Goal: Task Accomplishment & Management: Manage account settings

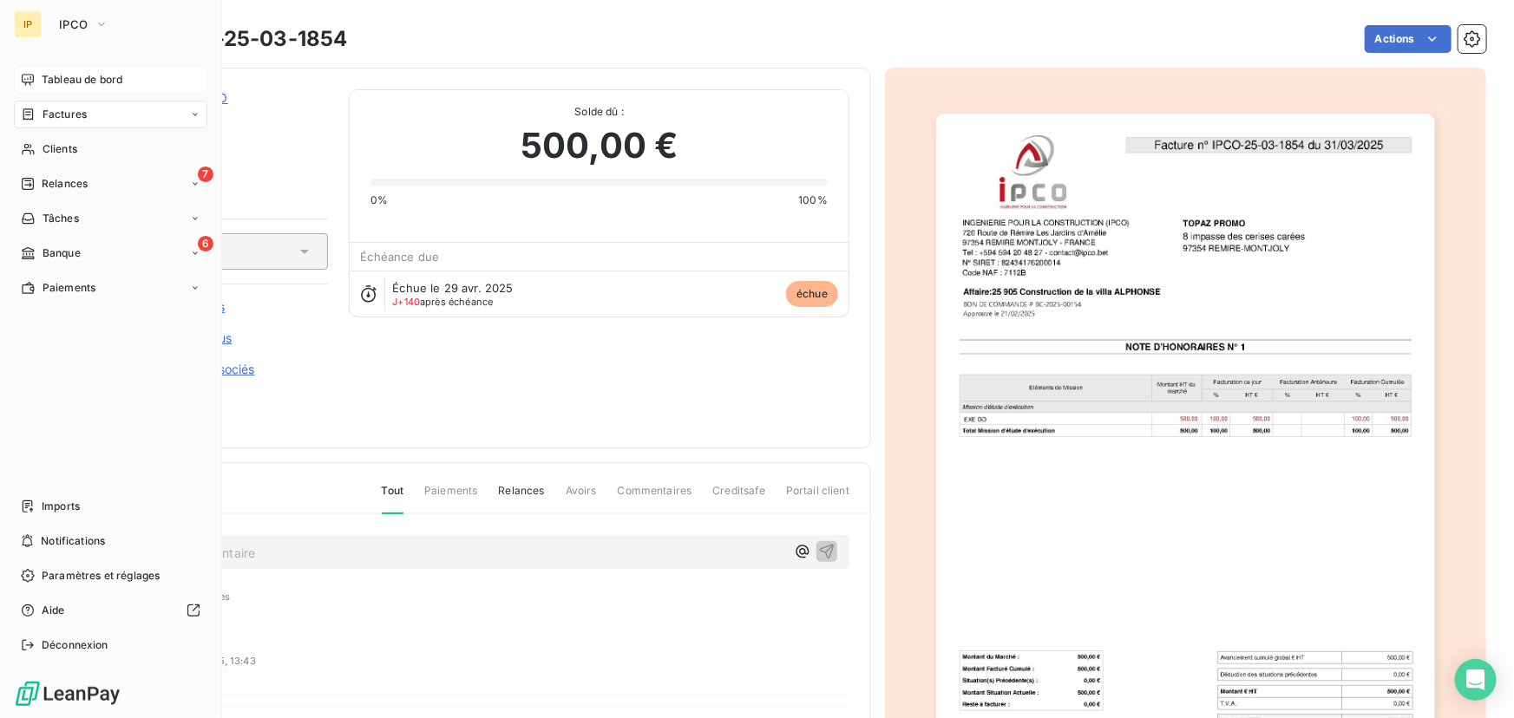
drag, startPoint x: 0, startPoint y: 0, endPoint x: 55, endPoint y: 78, distance: 95.3
click at [55, 78] on span "Tableau de bord" at bounding box center [82, 80] width 81 height 16
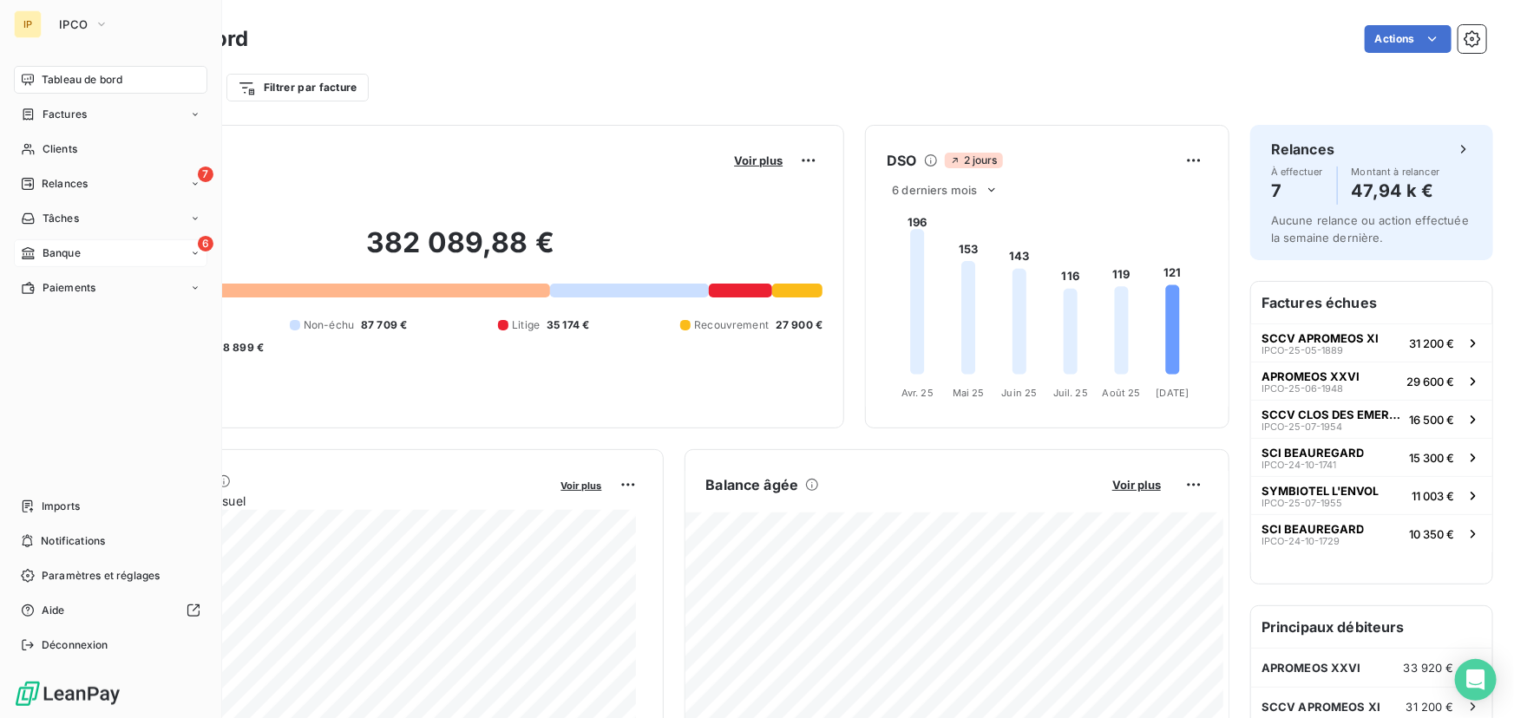
click at [102, 241] on div "6 Banque" at bounding box center [110, 253] width 193 height 28
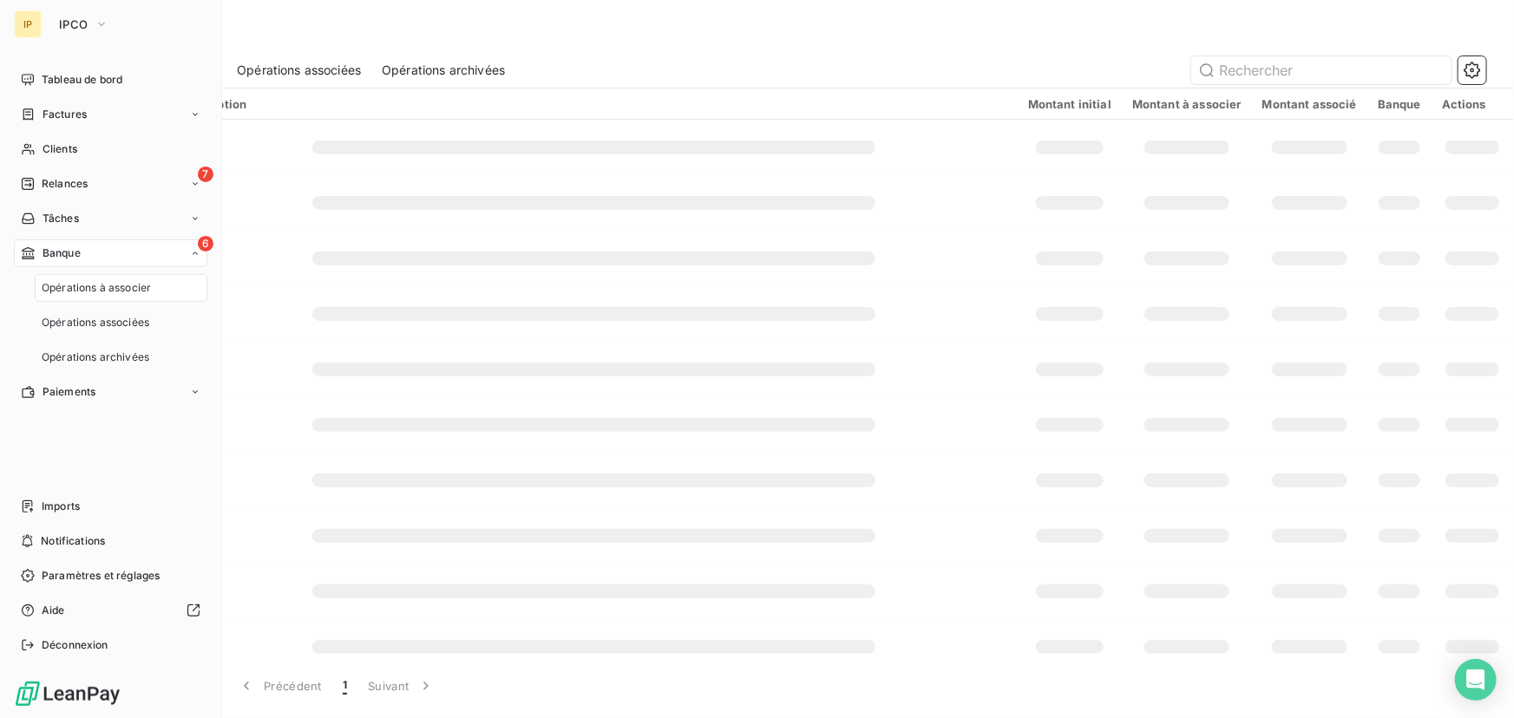
click at [103, 250] on div "6 Banque" at bounding box center [110, 253] width 193 height 28
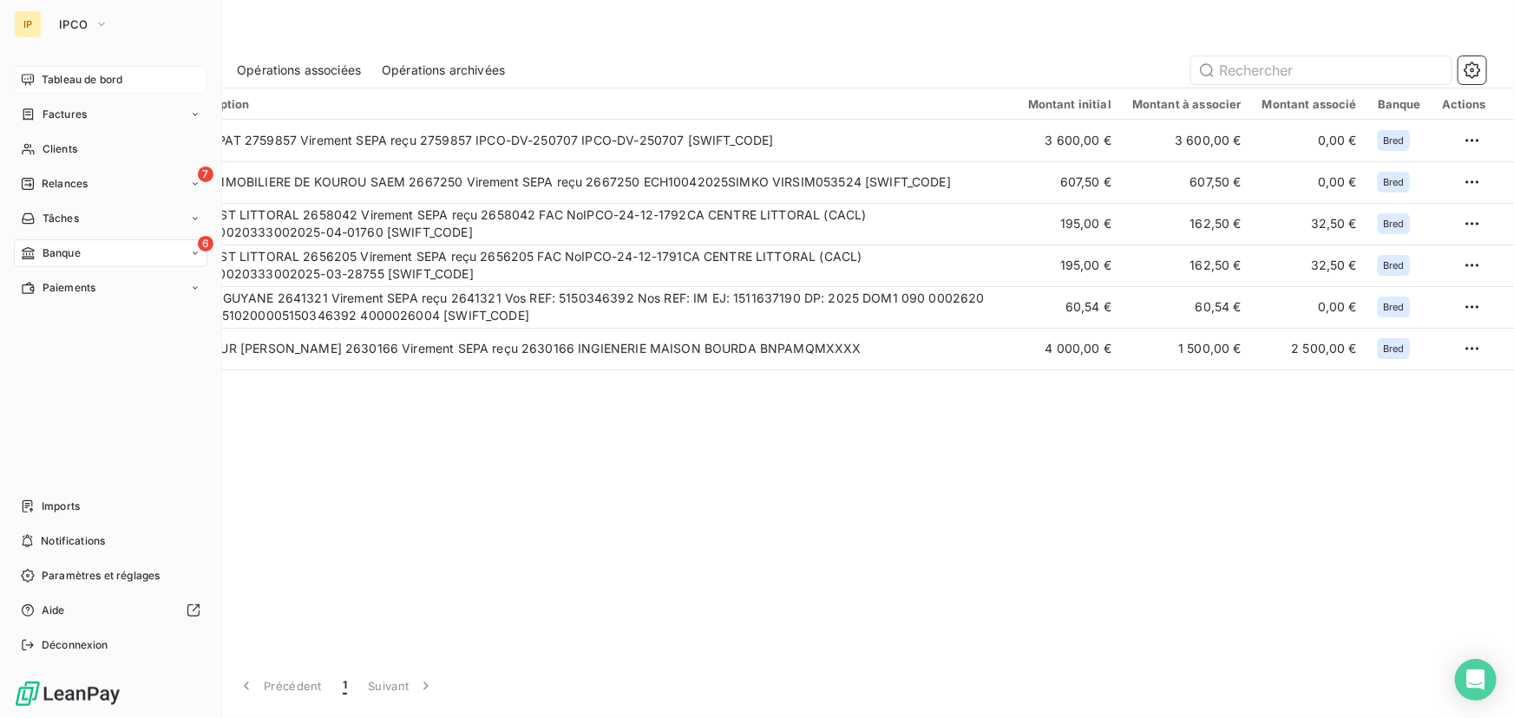
click at [82, 81] on span "Tableau de bord" at bounding box center [82, 80] width 81 height 16
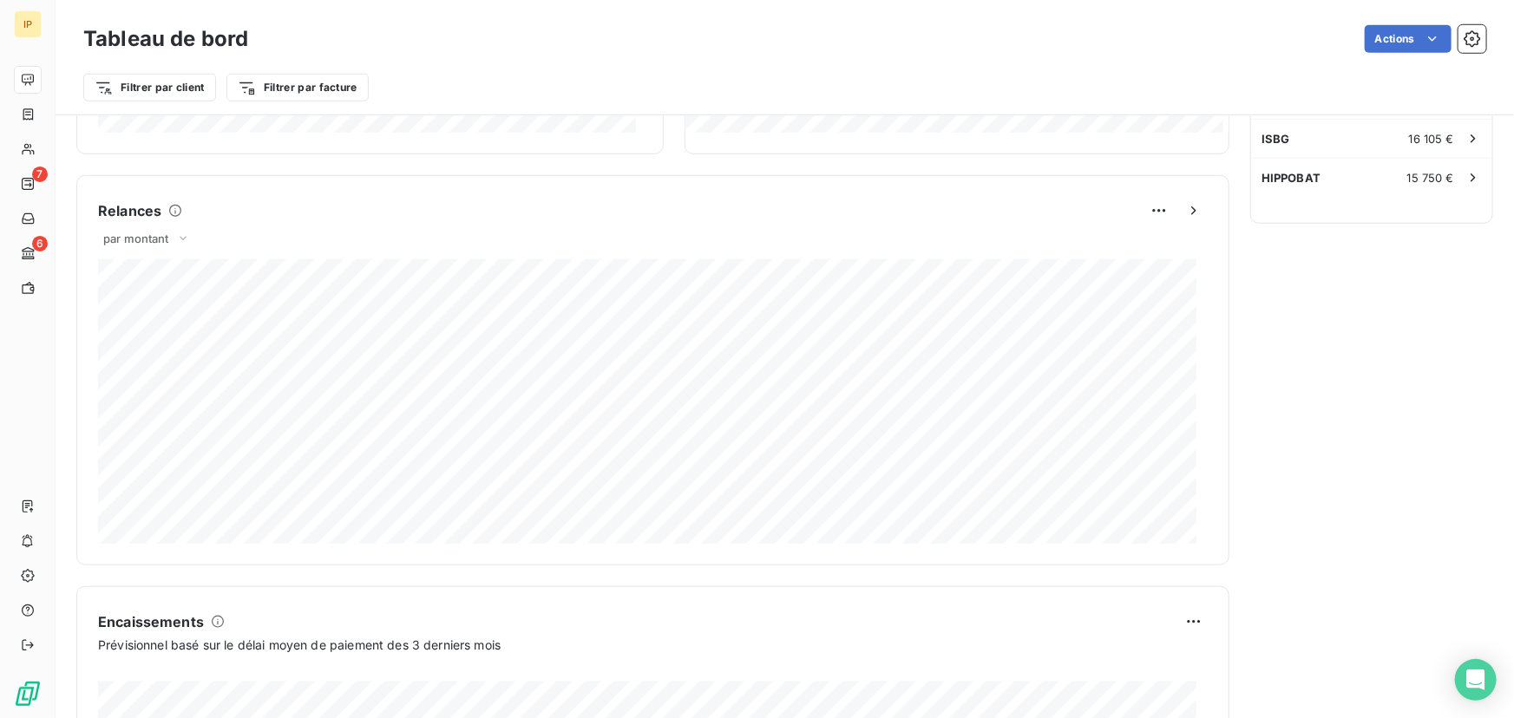
scroll to position [657, 0]
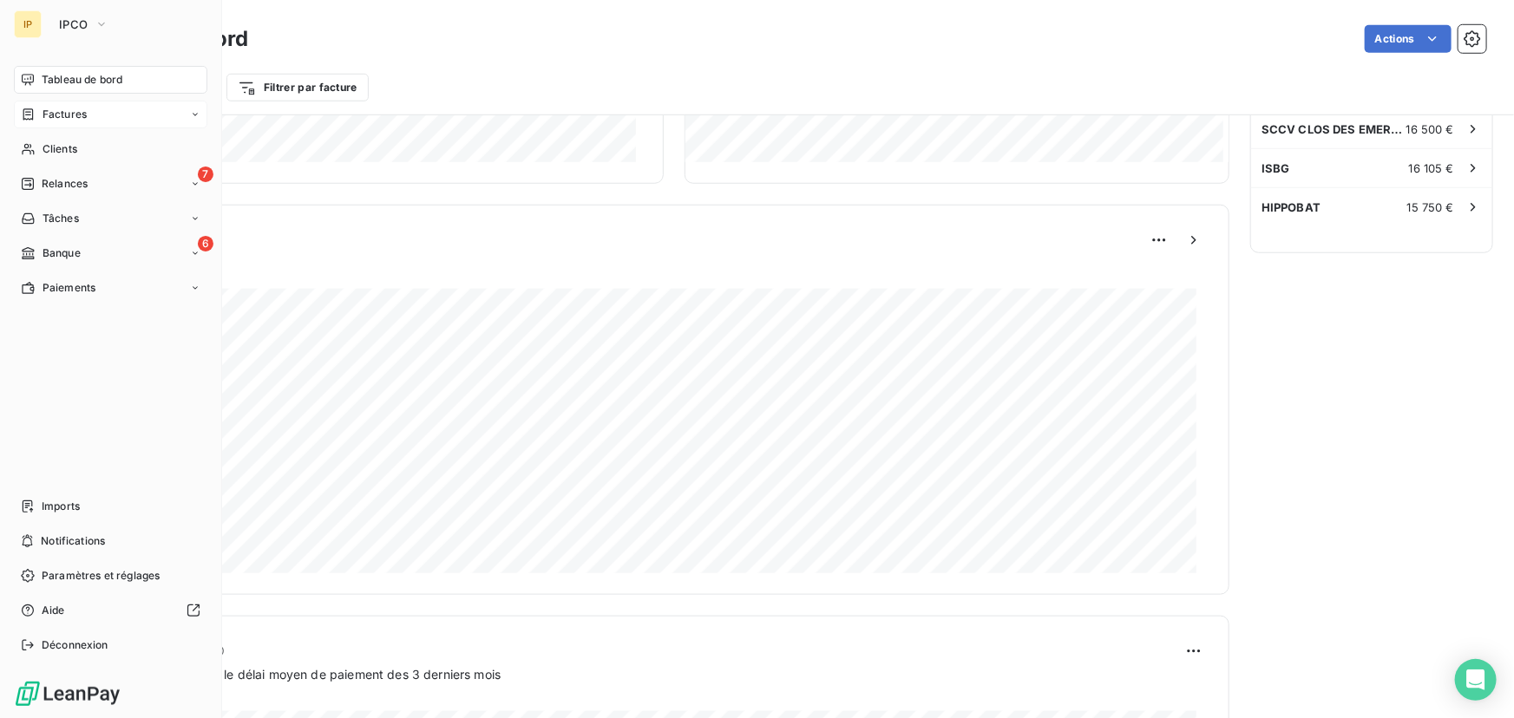
click at [64, 113] on span "Factures" at bounding box center [65, 115] width 44 height 16
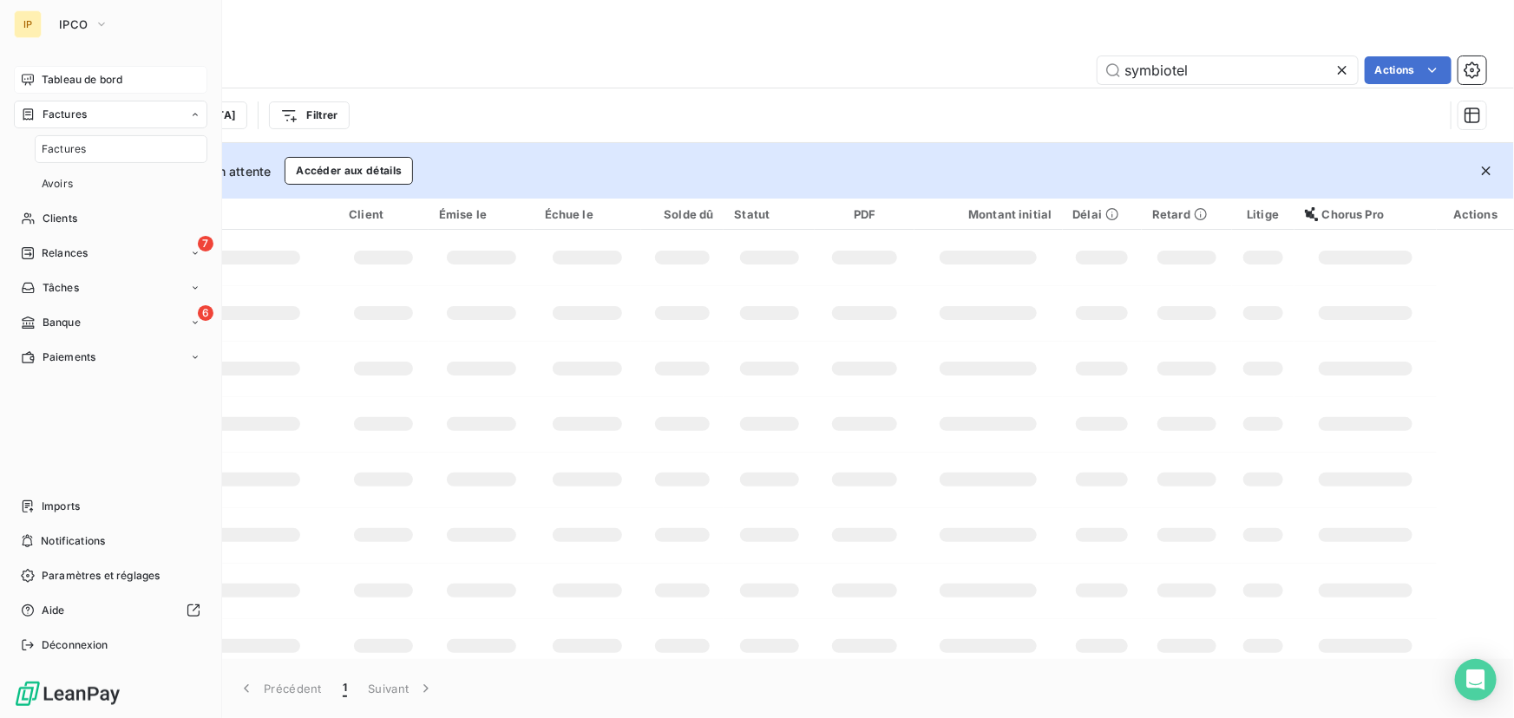
click at [79, 78] on span "Tableau de bord" at bounding box center [82, 80] width 81 height 16
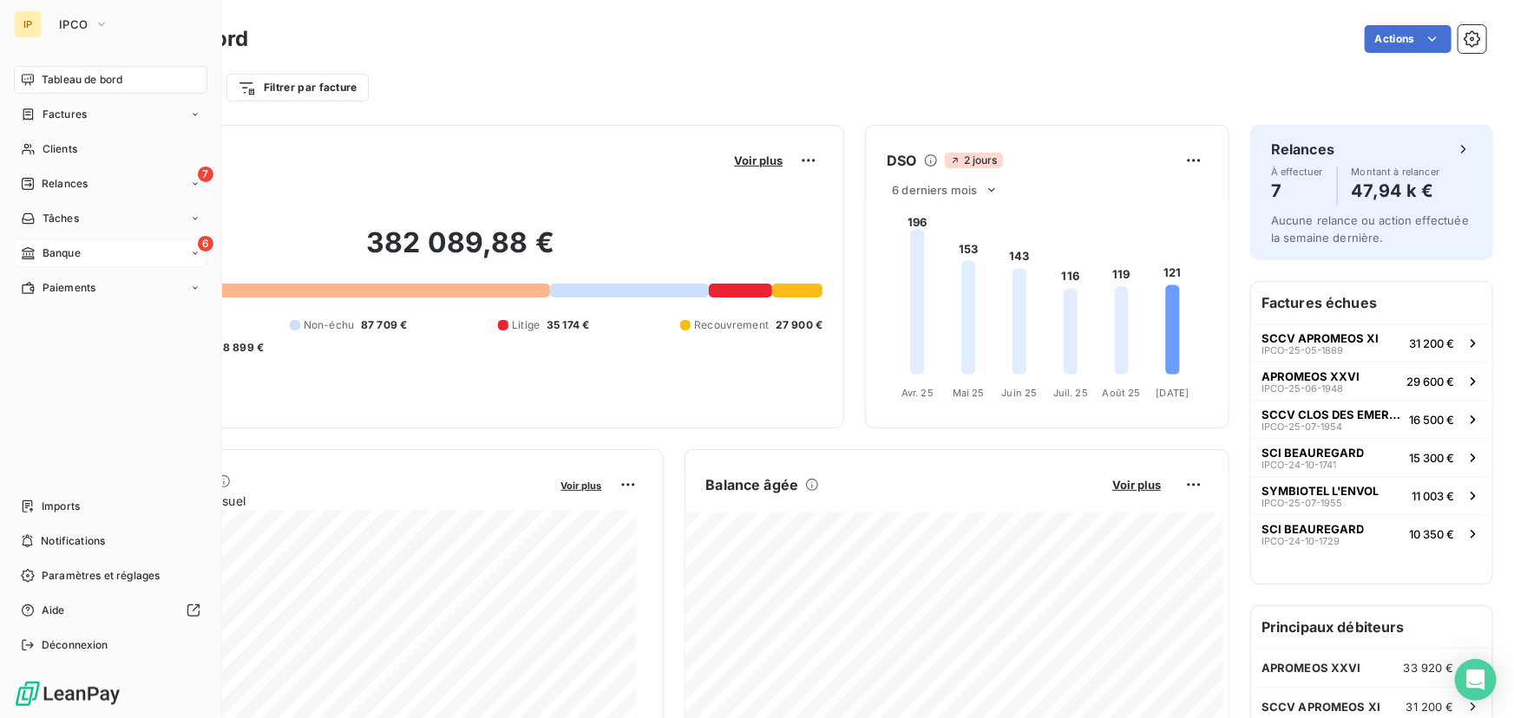
click at [77, 252] on span "Banque" at bounding box center [62, 254] width 38 height 16
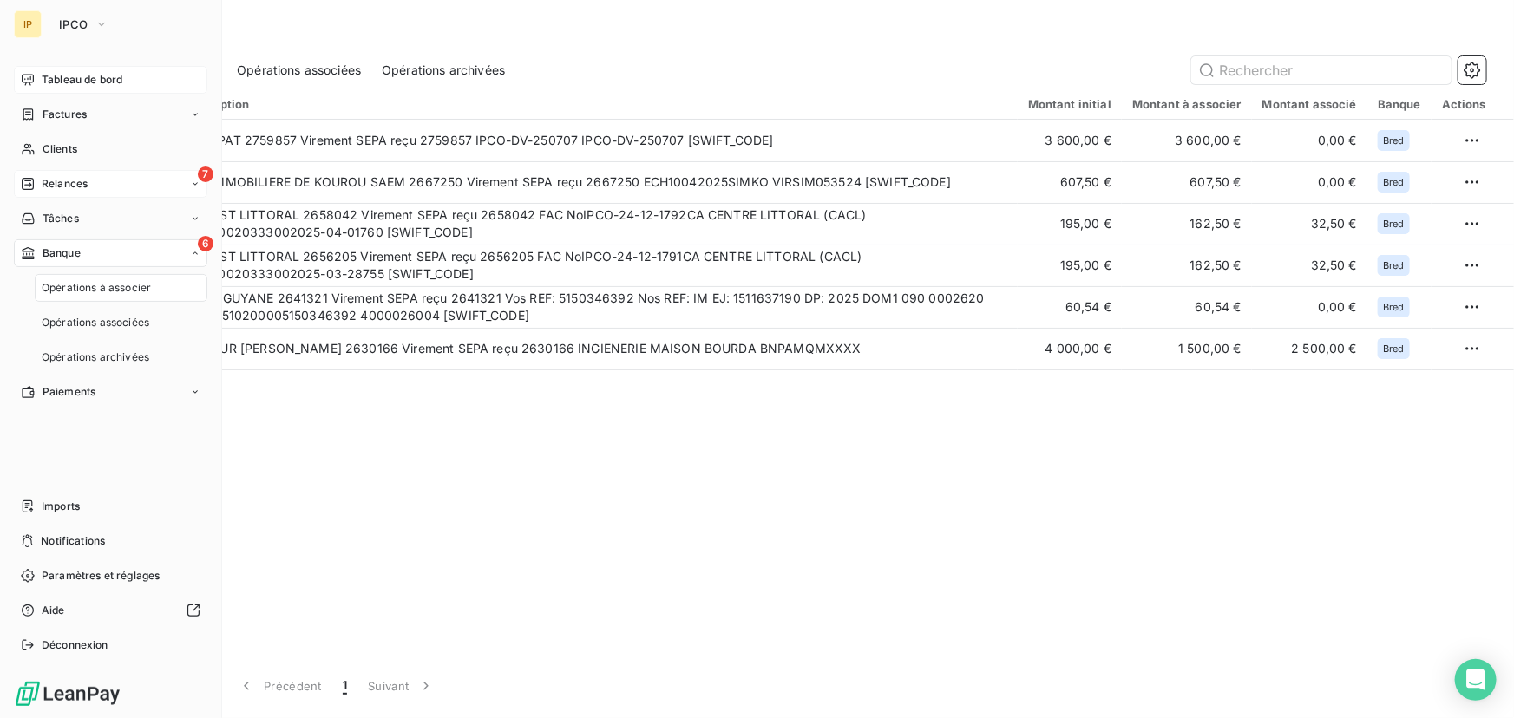
click at [97, 180] on div "7 Relances" at bounding box center [110, 184] width 193 height 28
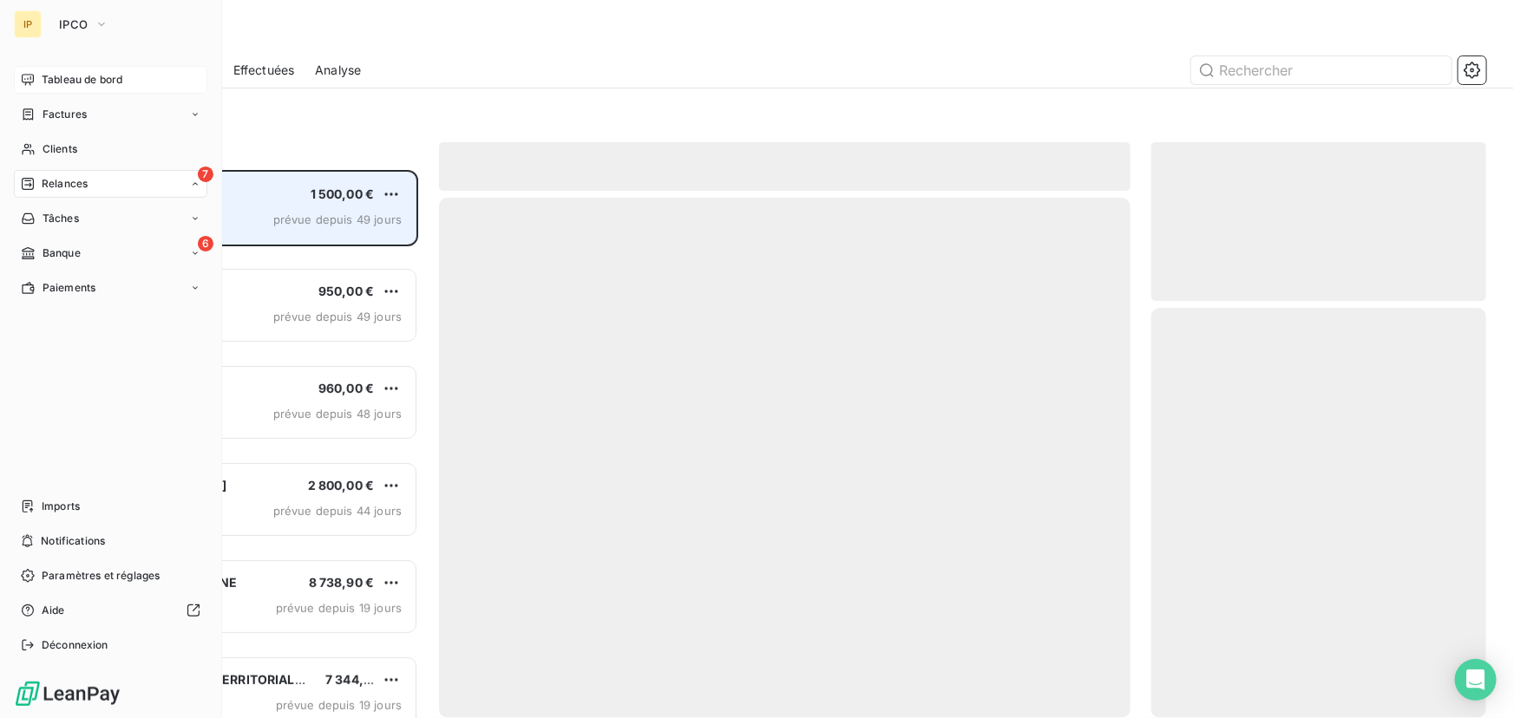
scroll to position [537, 323]
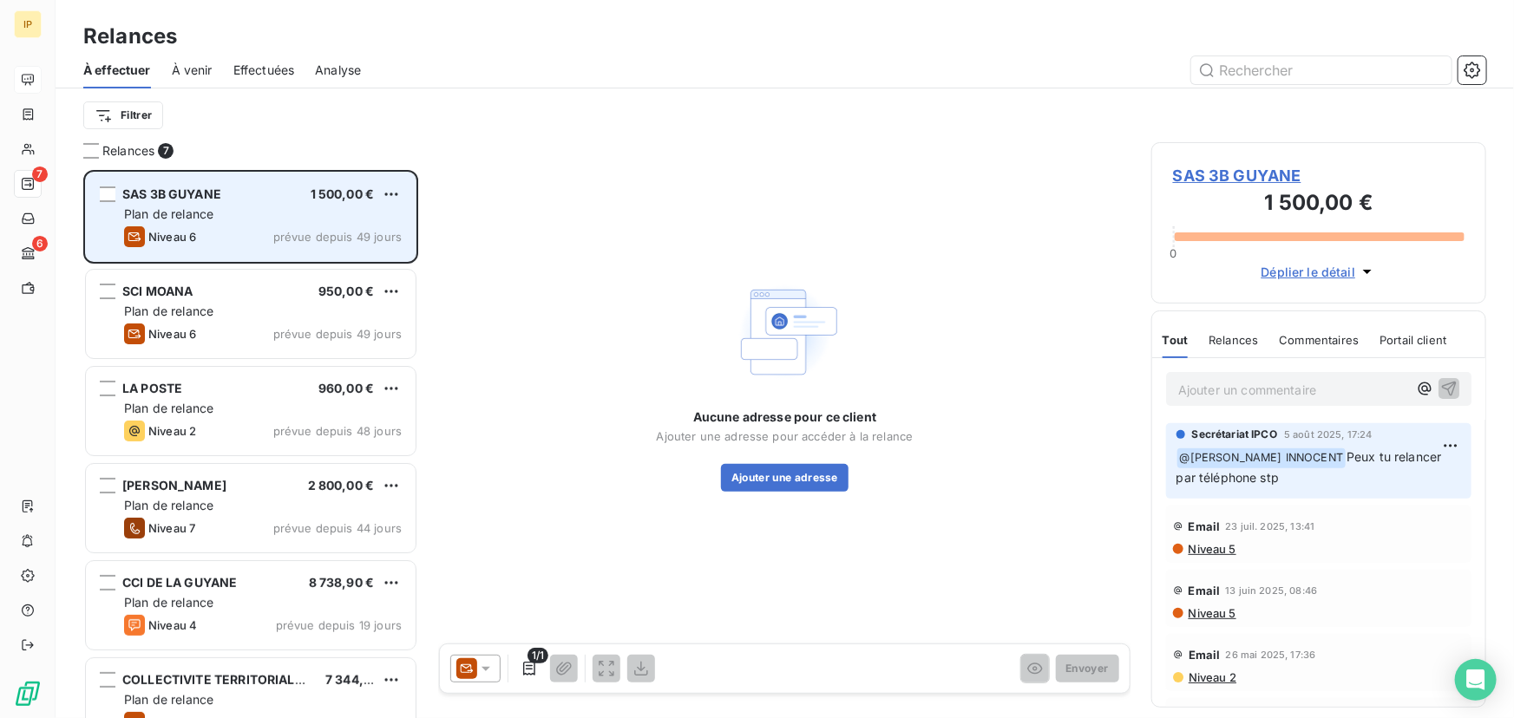
click at [273, 221] on div "Plan de relance" at bounding box center [263, 214] width 278 height 17
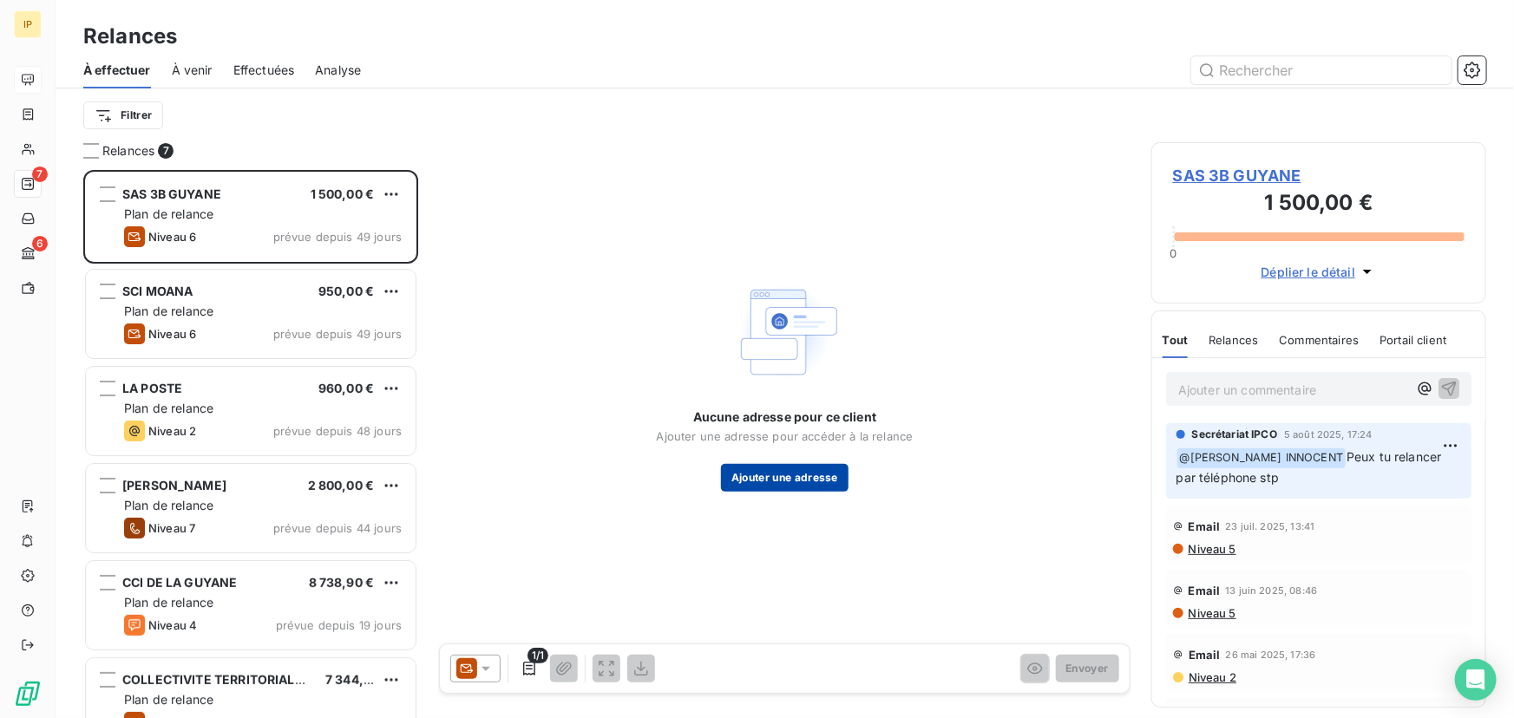
click at [764, 476] on button "Ajouter une adresse" at bounding box center [785, 478] width 128 height 28
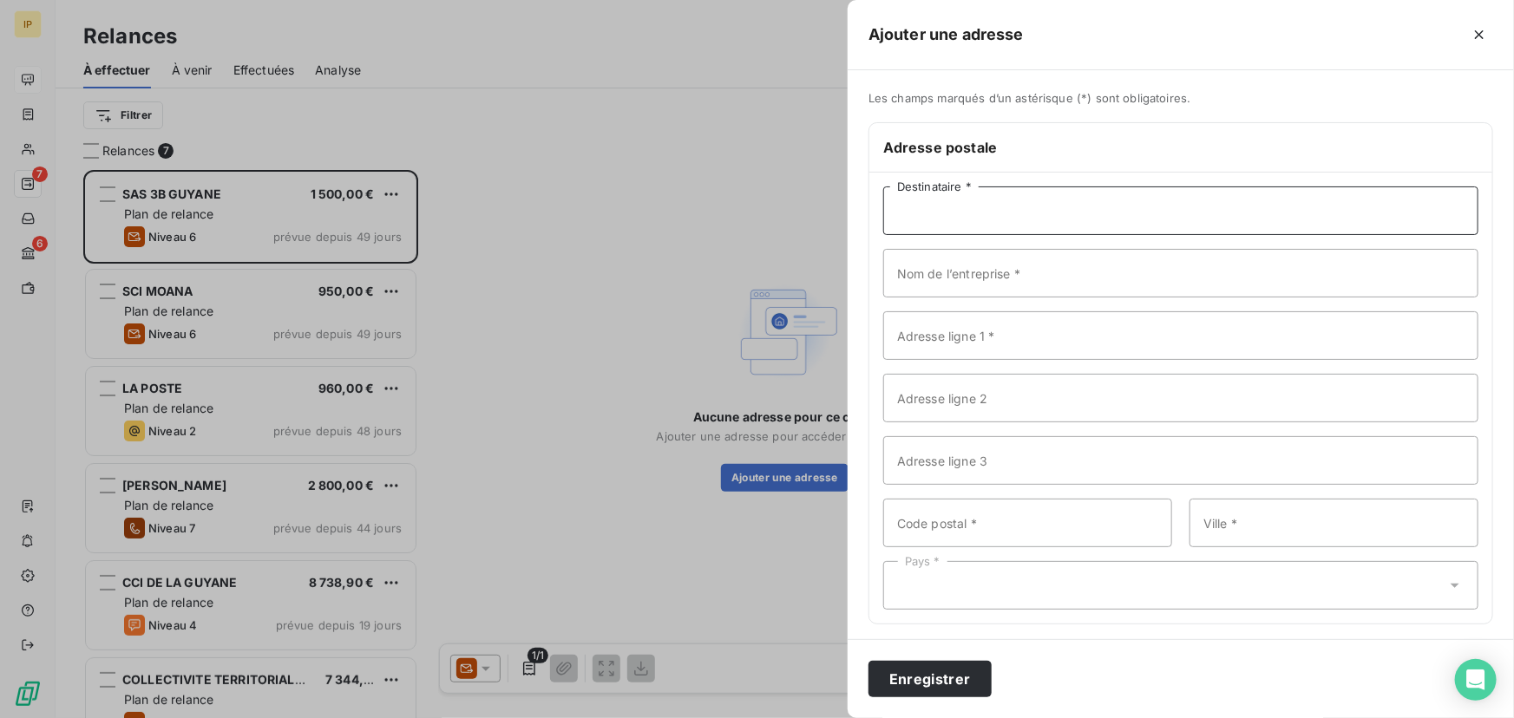
click at [960, 209] on input "Destinataire *" at bounding box center [1180, 211] width 595 height 49
type input "3B GUYANE"
drag, startPoint x: 990, startPoint y: 216, endPoint x: 860, endPoint y: 215, distance: 130.1
click at [860, 215] on div "Les champs marqués d’un astérisque (*) sont obligatoires. Adresse postale 3B [P…" at bounding box center [1181, 368] width 666 height 554
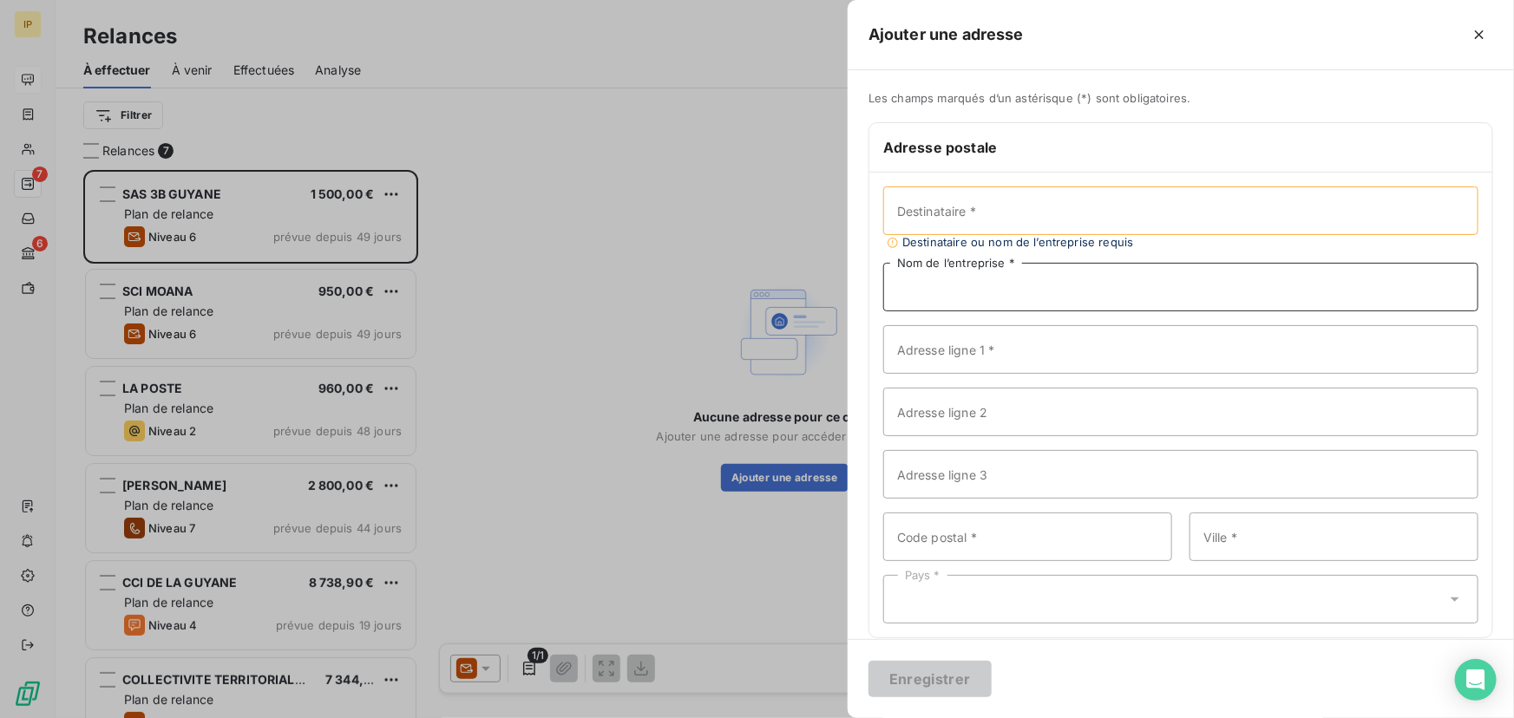
click at [922, 272] on input "Nom de l’entreprise *" at bounding box center [1180, 287] width 595 height 49
paste input "3B GUYANE"
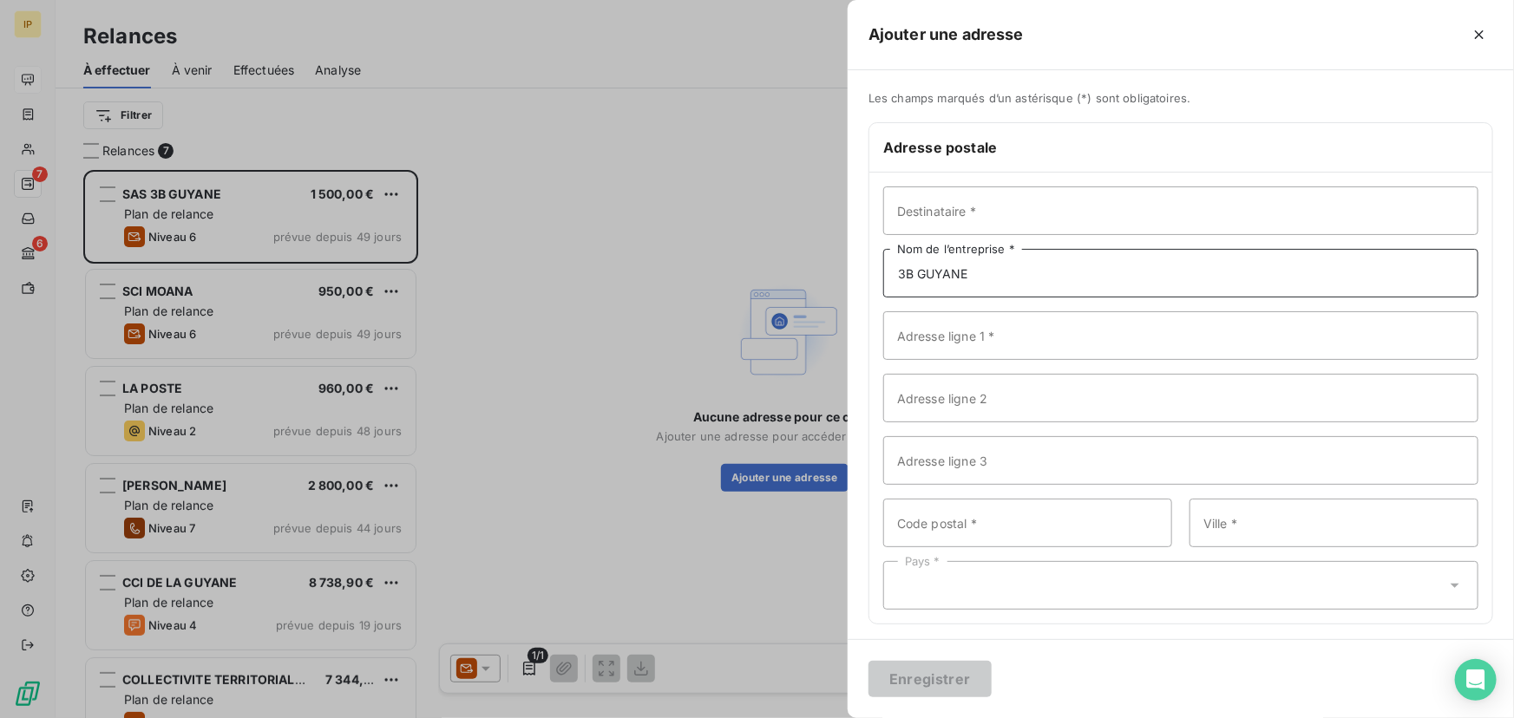
type input "3B GUYANE"
click at [930, 213] on input "Destinataire *" at bounding box center [1180, 211] width 595 height 49
type input "[PERSON_NAME]"
click at [925, 324] on input "Adresse ligne 1 *" at bounding box center [1180, 335] width 595 height 49
paste input "3B GUYANE"
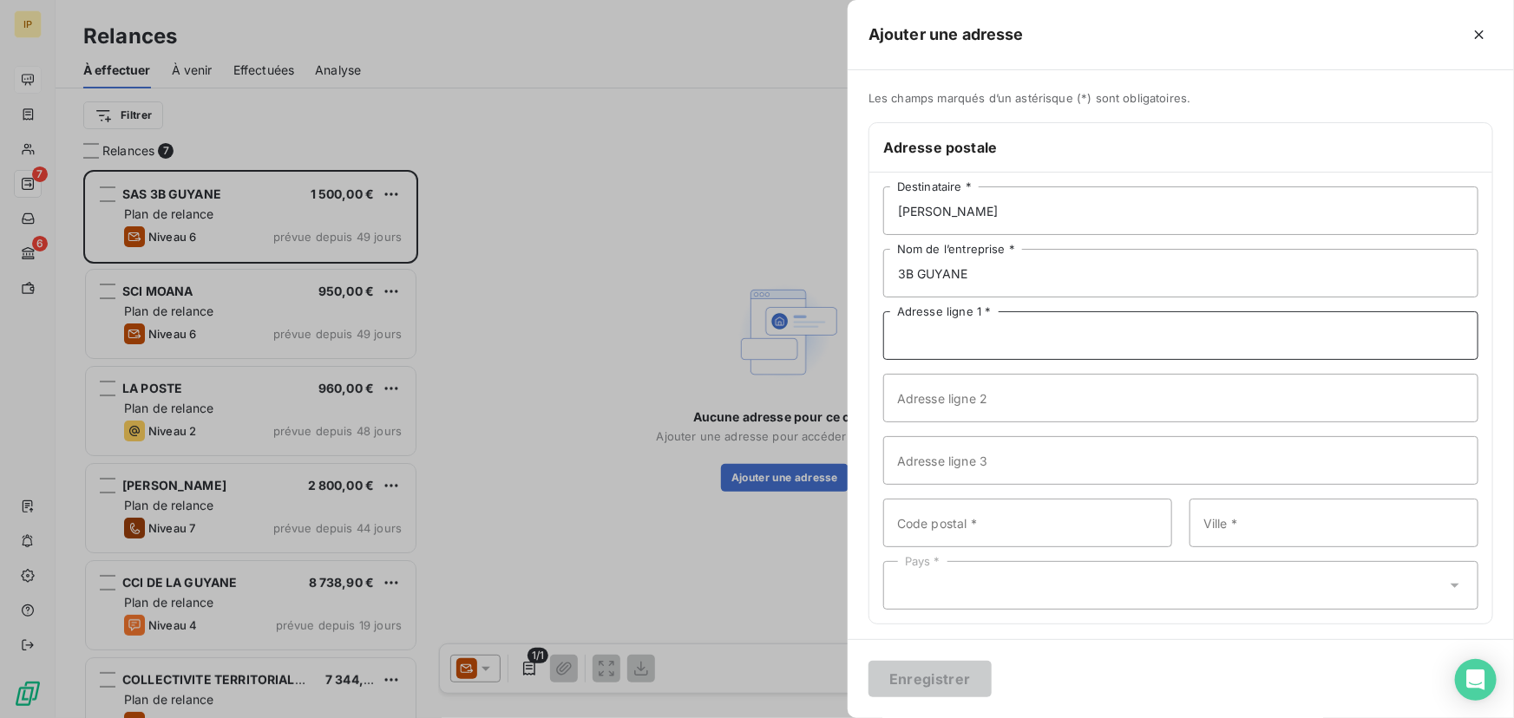
type input "3B GUYANE"
drag, startPoint x: 992, startPoint y: 331, endPoint x: 801, endPoint y: 324, distance: 191.9
click at [802, 717] on div "Ajouter une adresse Les champs marqués d’un astérisque (*) sont obligatoires. A…" at bounding box center [757, 718] width 1514 height 0
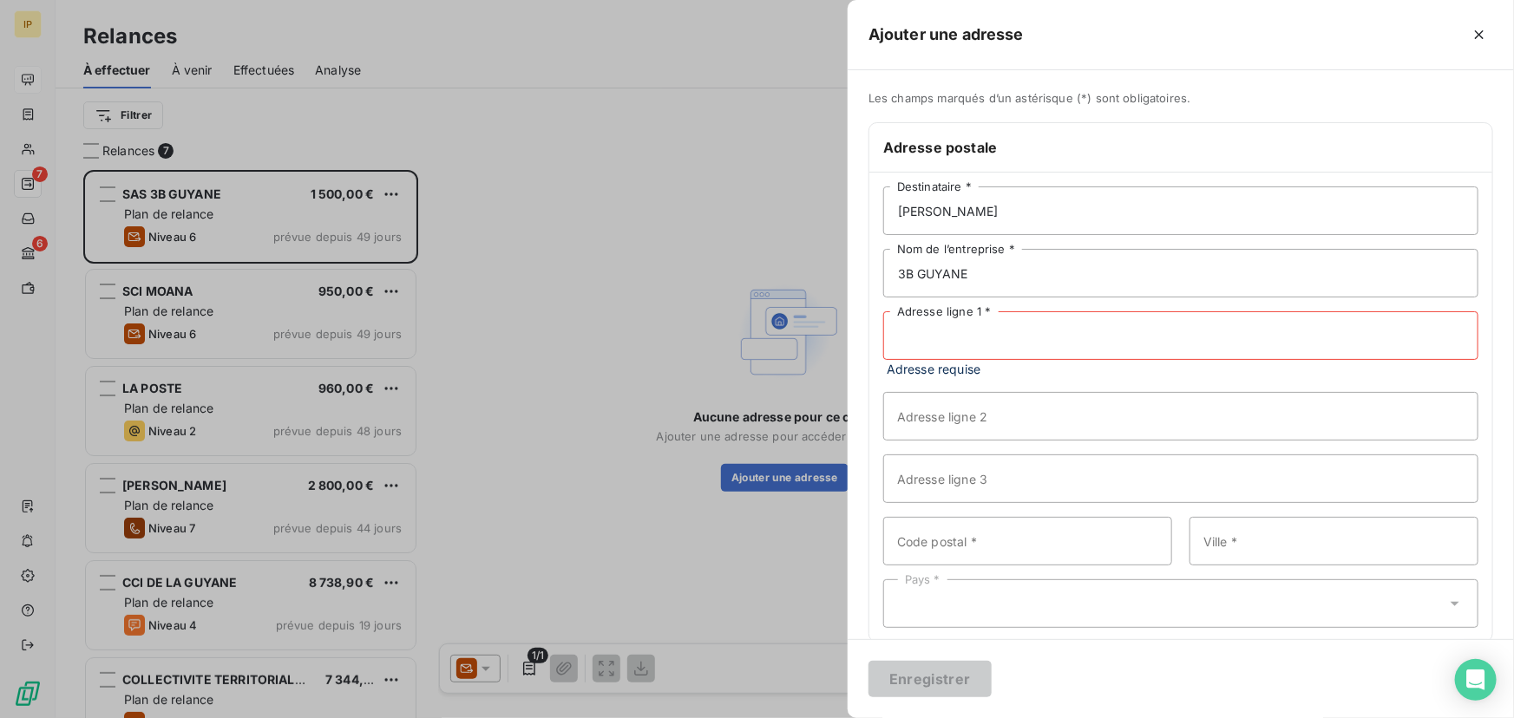
paste input "[STREET_ADDRESS]"
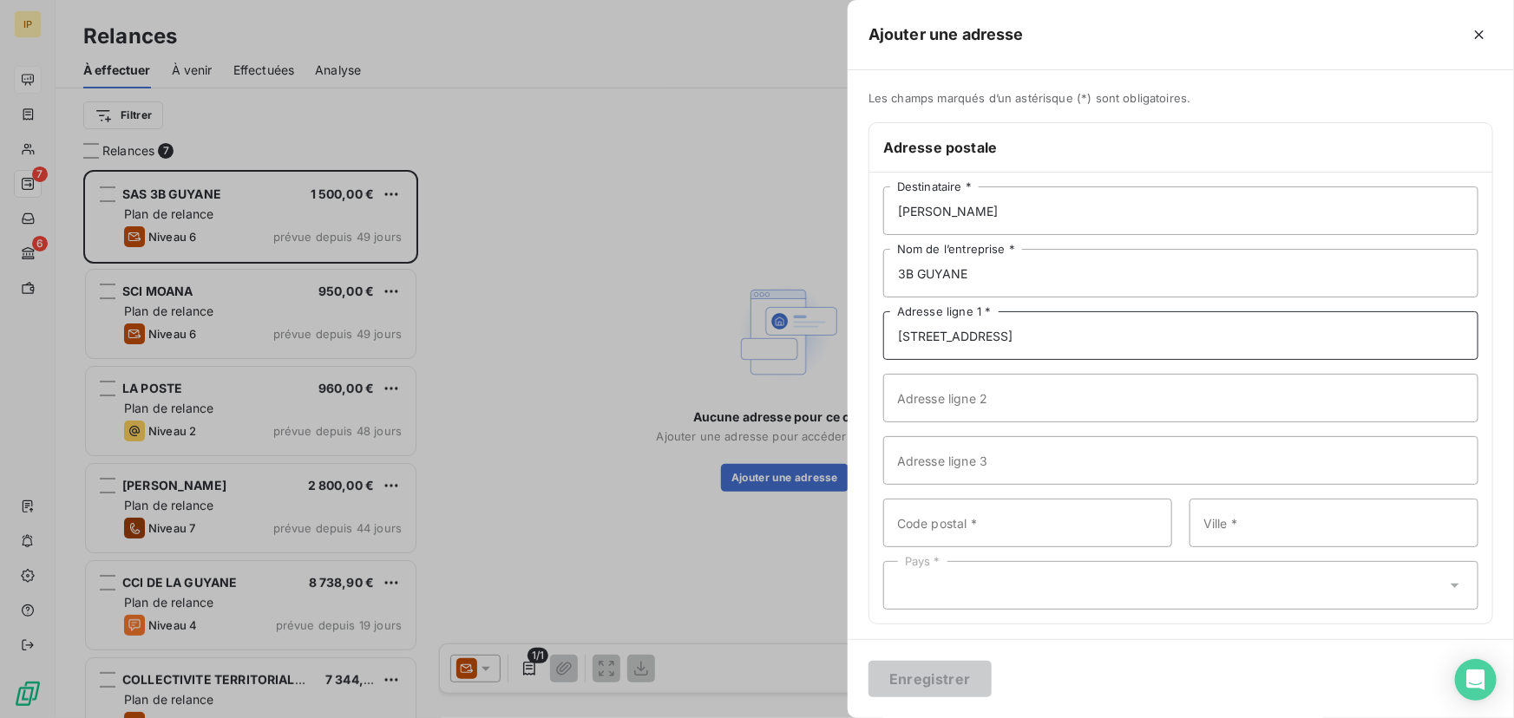
drag, startPoint x: 1052, startPoint y: 333, endPoint x: 1266, endPoint y: 325, distance: 213.6
click at [1266, 325] on input "[STREET_ADDRESS]" at bounding box center [1180, 335] width 595 height 49
type input "[STREET_ADDRESS]"
click at [1006, 549] on div "[PERSON_NAME] * 3B GUYANE Nom de l’entreprise * [STREET_ADDRESS] Adresse ligne …" at bounding box center [1180, 398] width 623 height 451
click at [998, 533] on input "Code postal *" at bounding box center [1027, 523] width 289 height 49
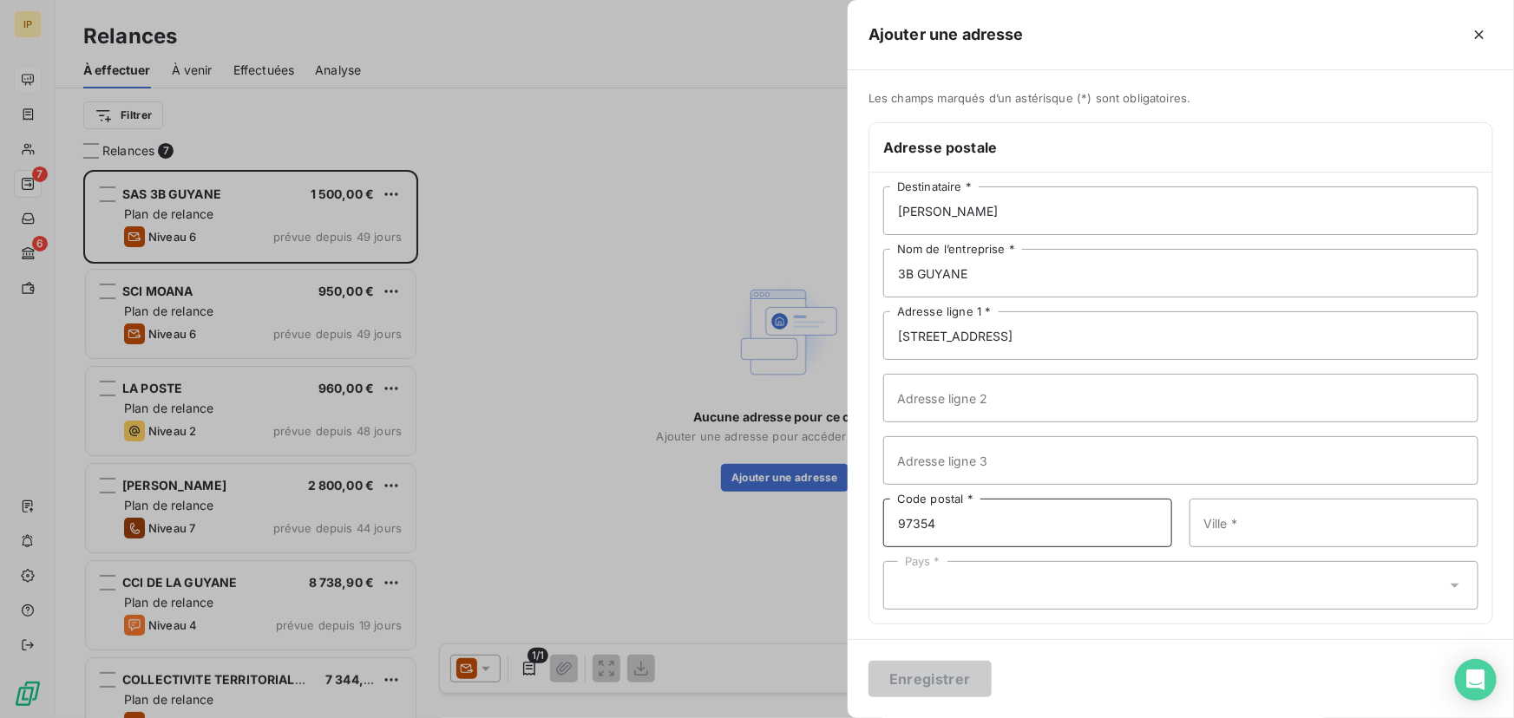
type input "97354"
click at [1232, 520] on input "Ville *" at bounding box center [1333, 523] width 289 height 49
type input "[PERSON_NAME]"
click at [1027, 602] on div "Pays *" at bounding box center [1180, 585] width 595 height 49
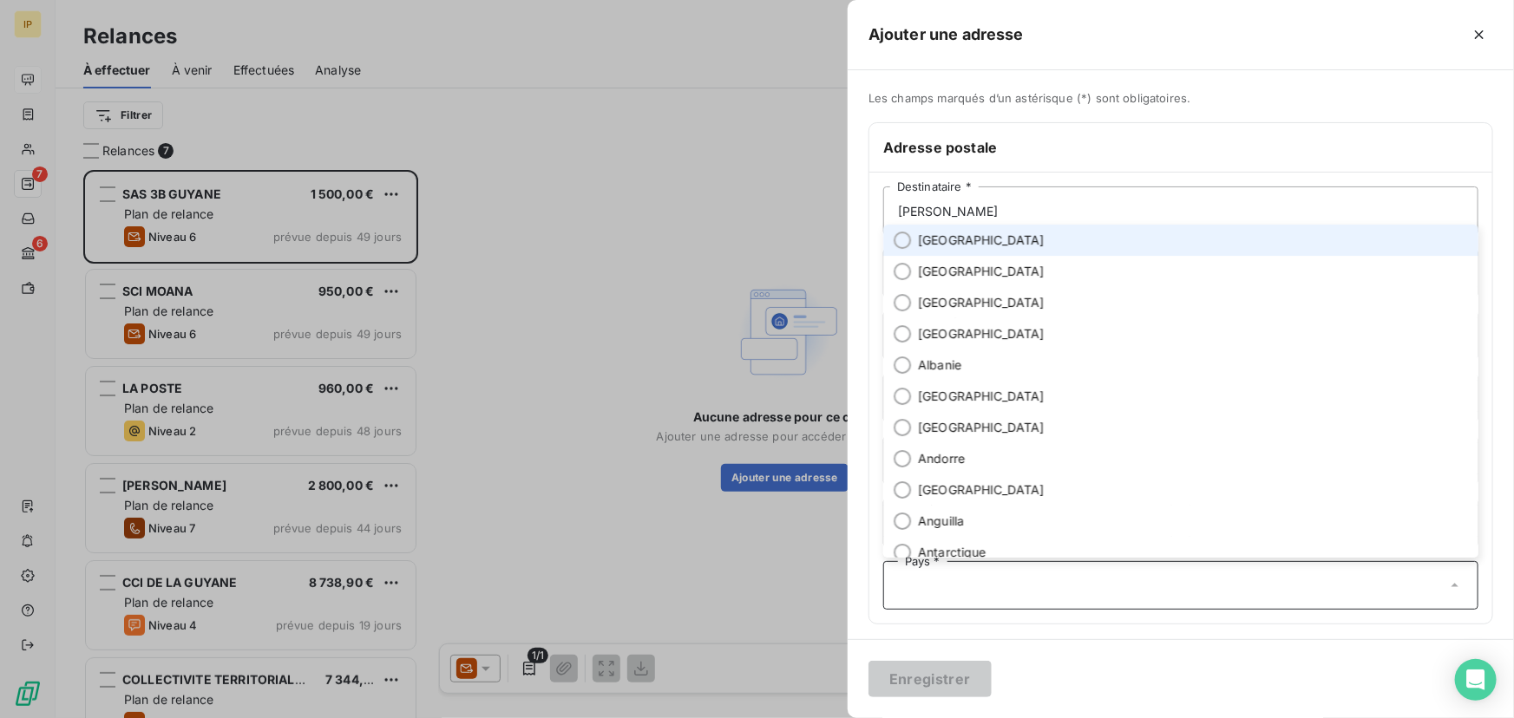
click at [977, 247] on li "[GEOGRAPHIC_DATA]" at bounding box center [1180, 240] width 595 height 31
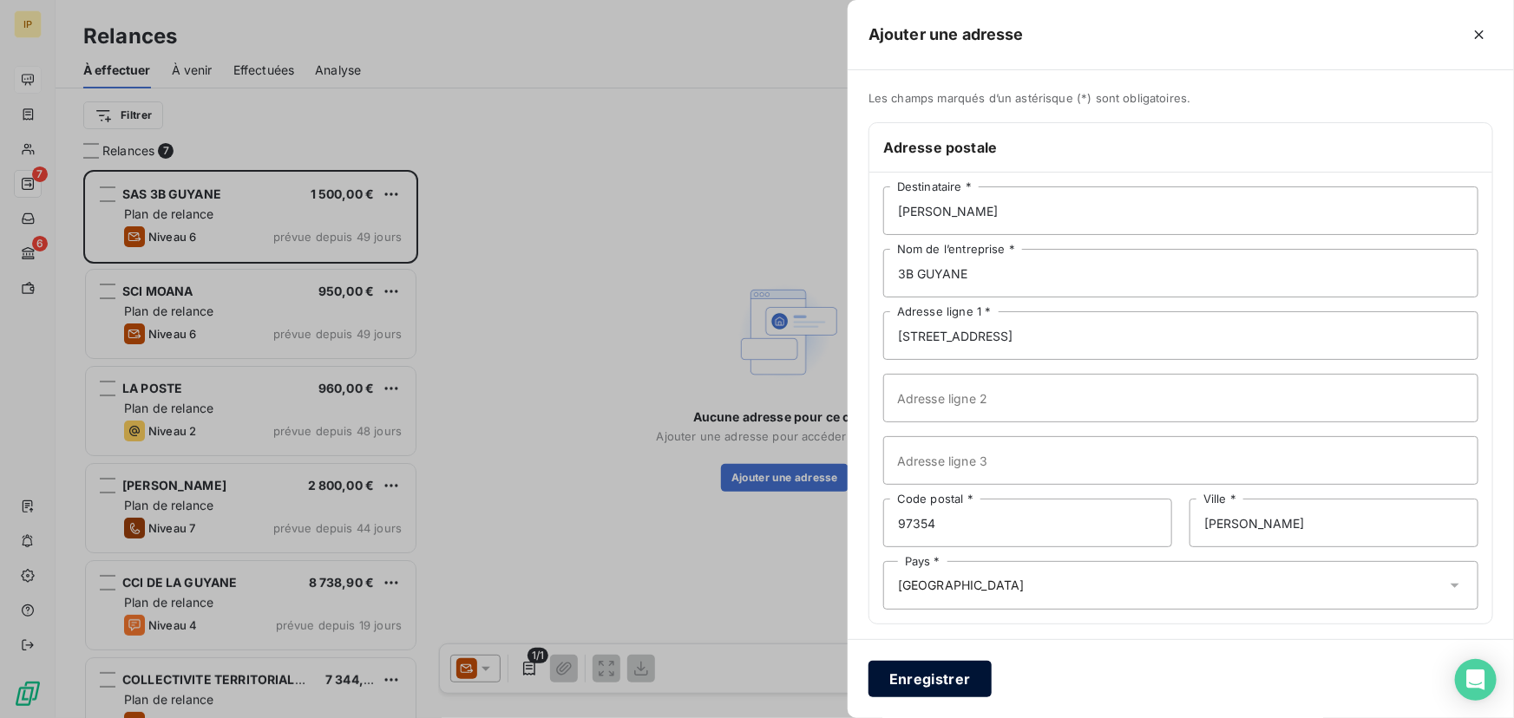
click at [918, 668] on button "Enregistrer" at bounding box center [929, 679] width 123 height 36
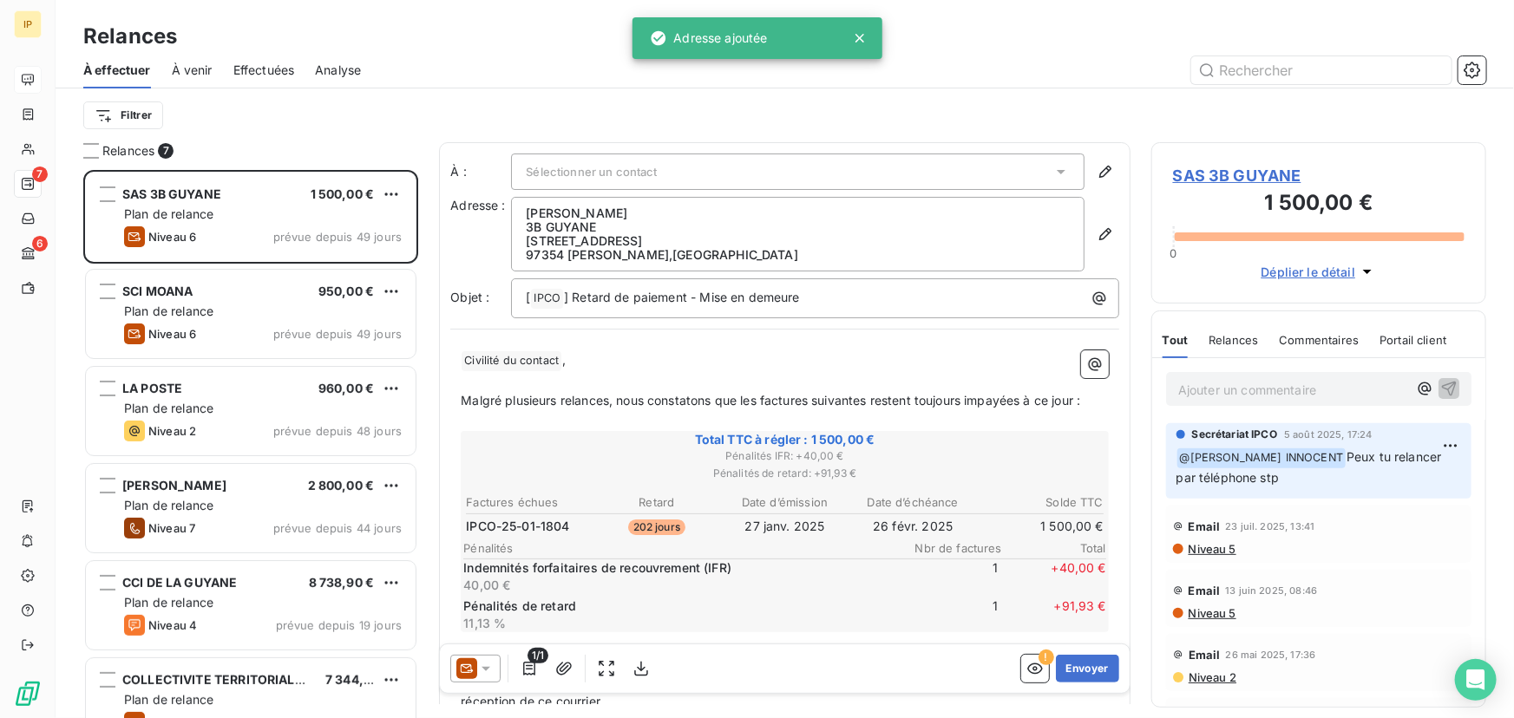
click at [610, 167] on span "Sélectionner un contact" at bounding box center [591, 172] width 131 height 14
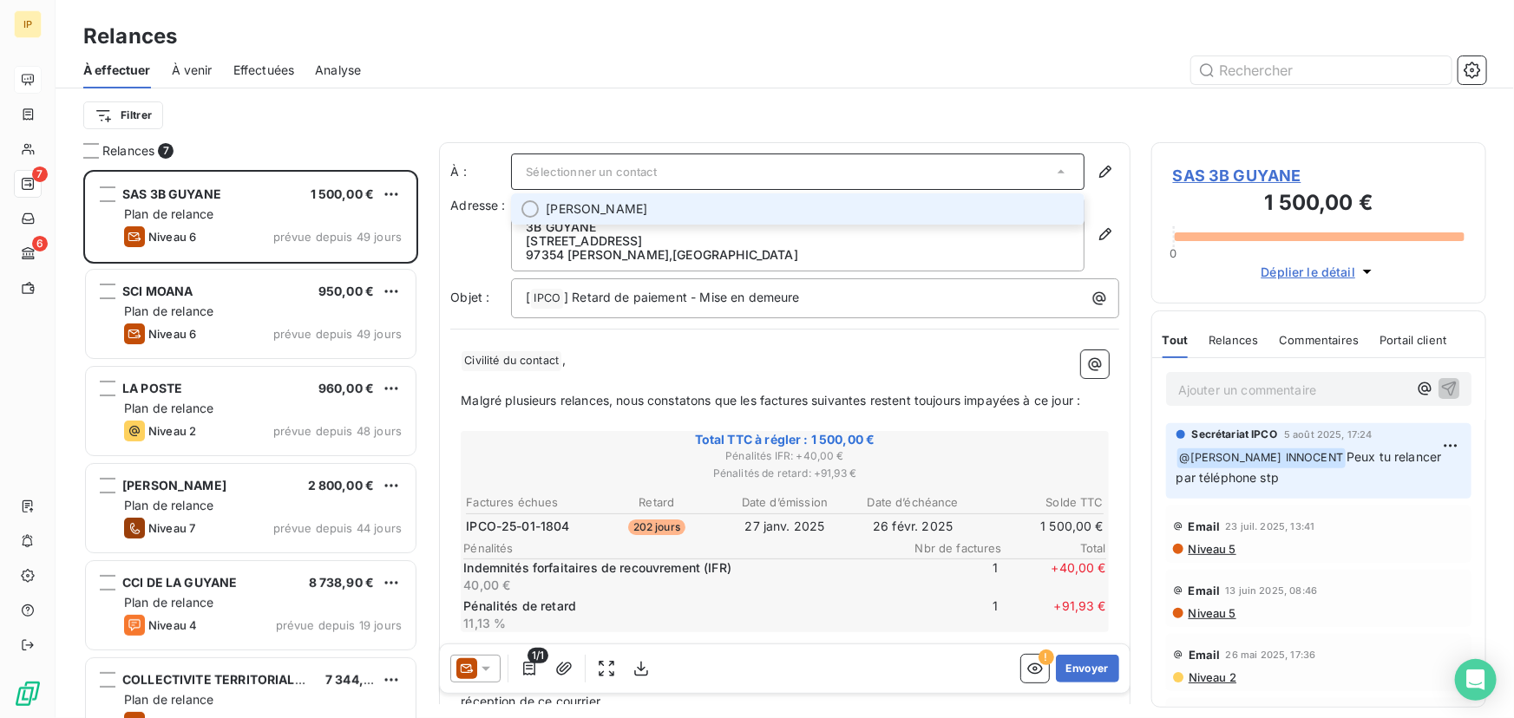
click at [586, 205] on span "[PERSON_NAME]" at bounding box center [597, 208] width 102 height 17
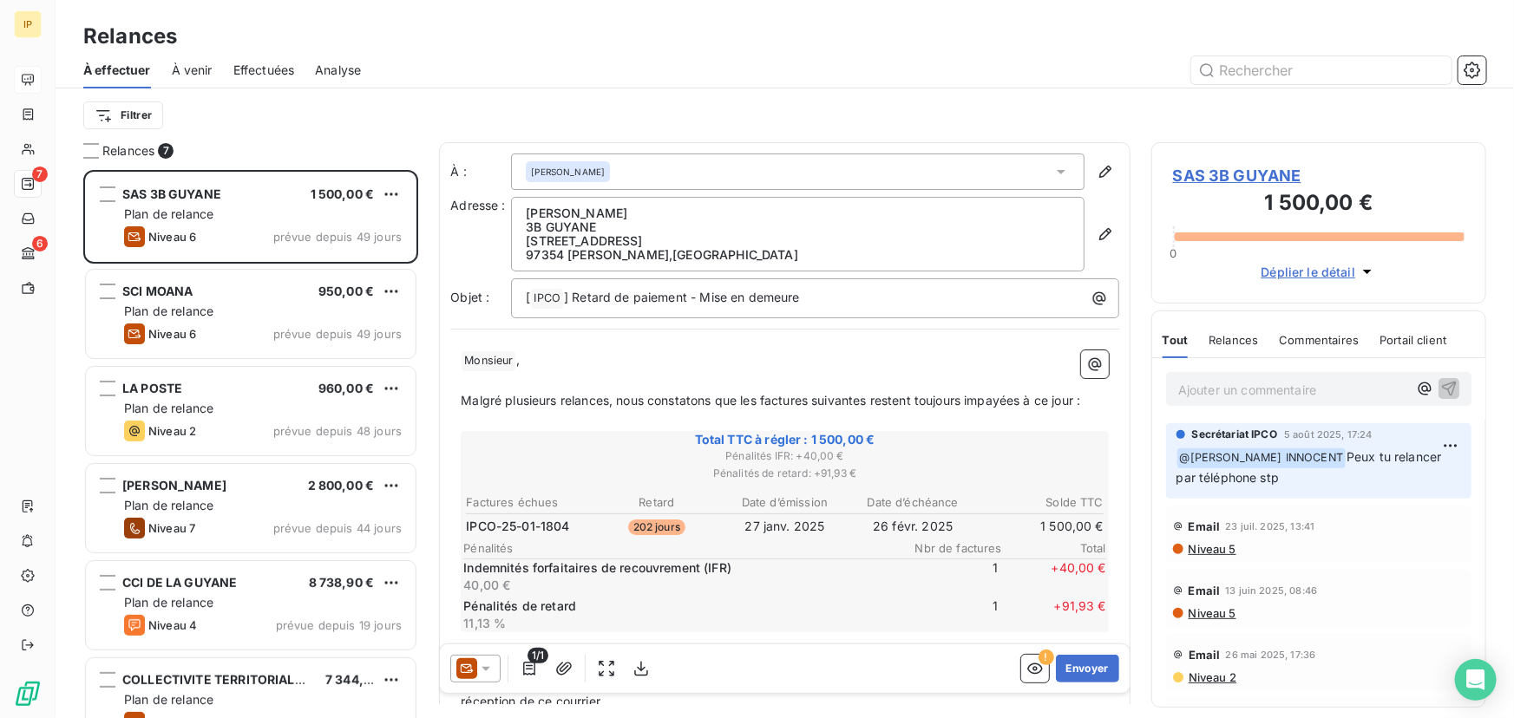
click at [597, 377] on p "﻿" at bounding box center [785, 381] width 648 height 20
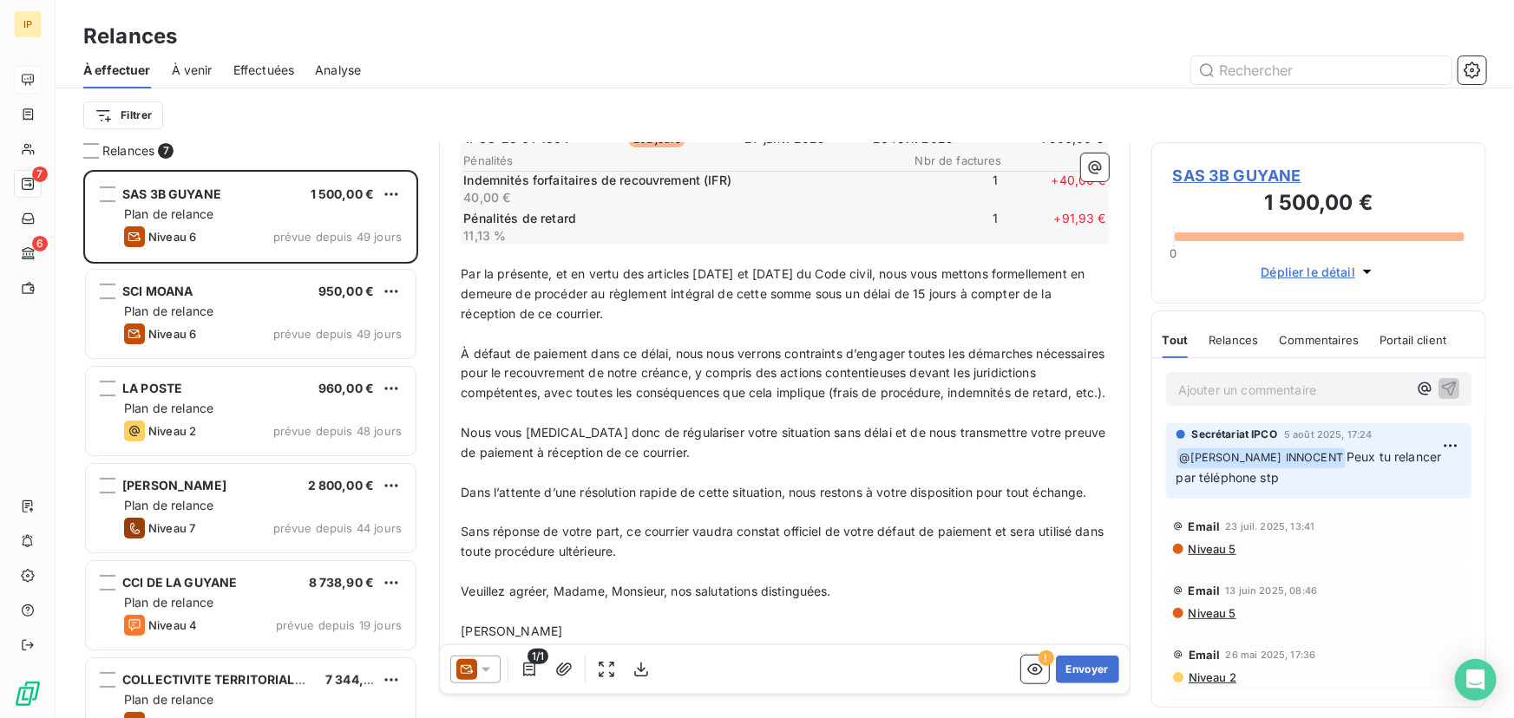
scroll to position [453, 0]
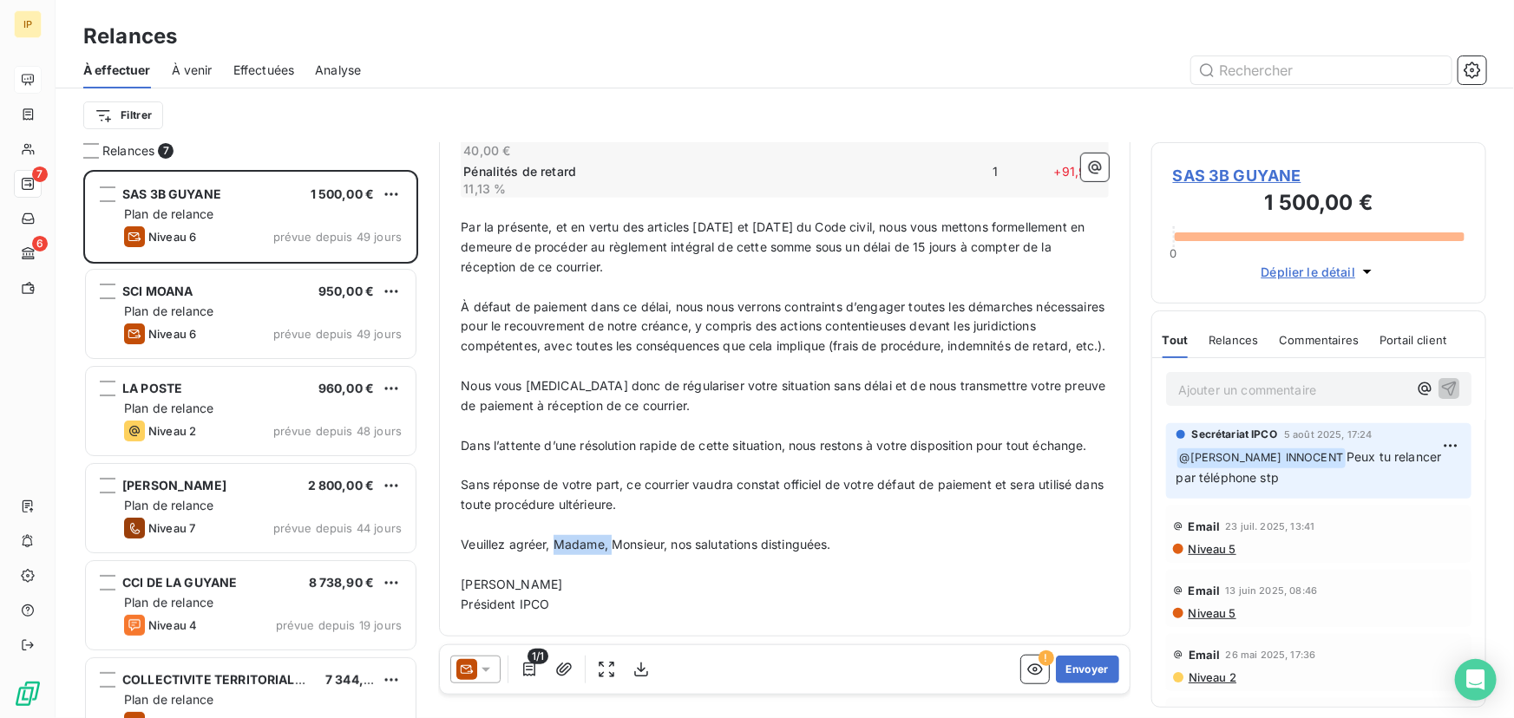
drag, startPoint x: 612, startPoint y: 546, endPoint x: 556, endPoint y: 538, distance: 56.1
click at [556, 538] on span "Veuillez agréer, Madame, Monsieur, nos salutations distinguées." at bounding box center [646, 544] width 370 height 15
click at [764, 486] on span "Sans réponse de votre part, ce courrier vaudra constat officiel de votre défaut…" at bounding box center [784, 494] width 646 height 35
click at [1026, 661] on icon "button" at bounding box center [1034, 668] width 17 height 17
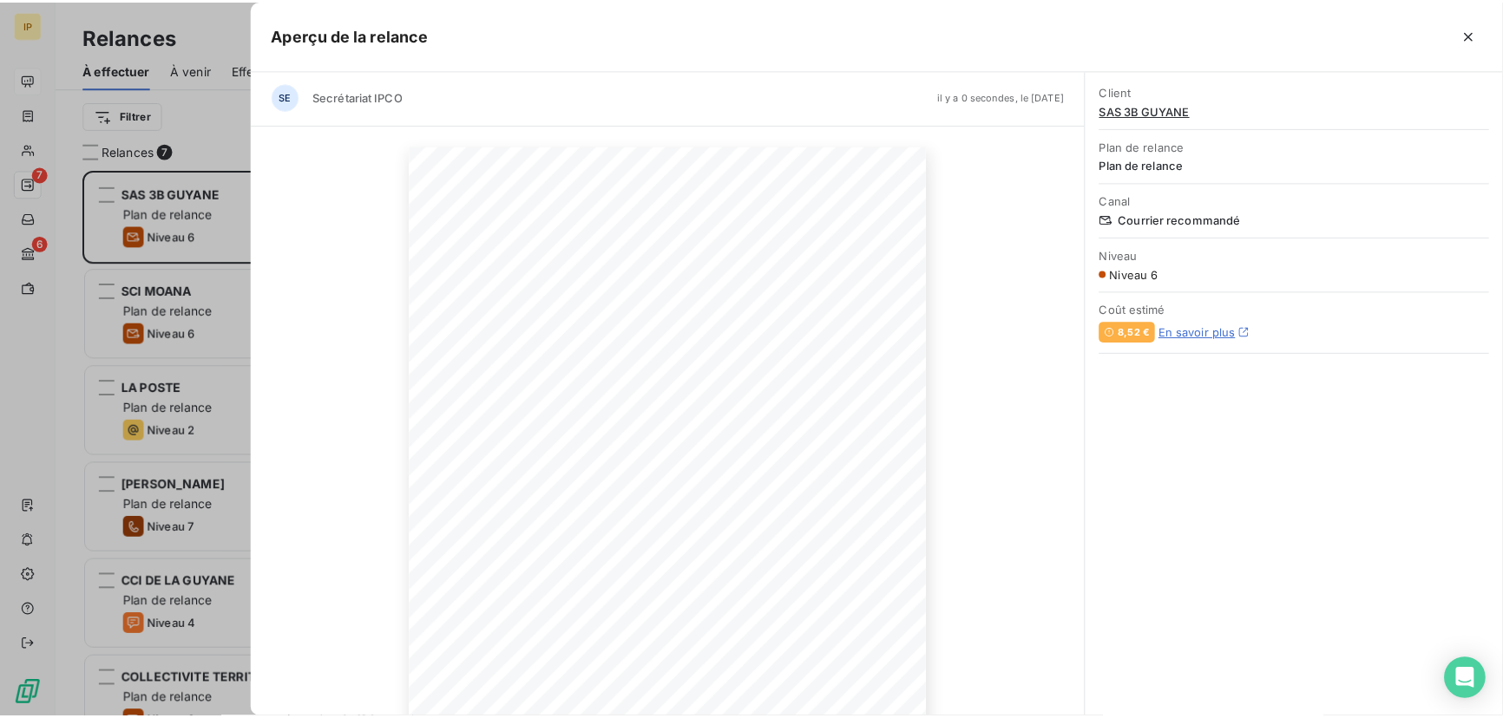
scroll to position [0, 0]
click at [1472, 31] on icon "button" at bounding box center [1479, 34] width 17 height 17
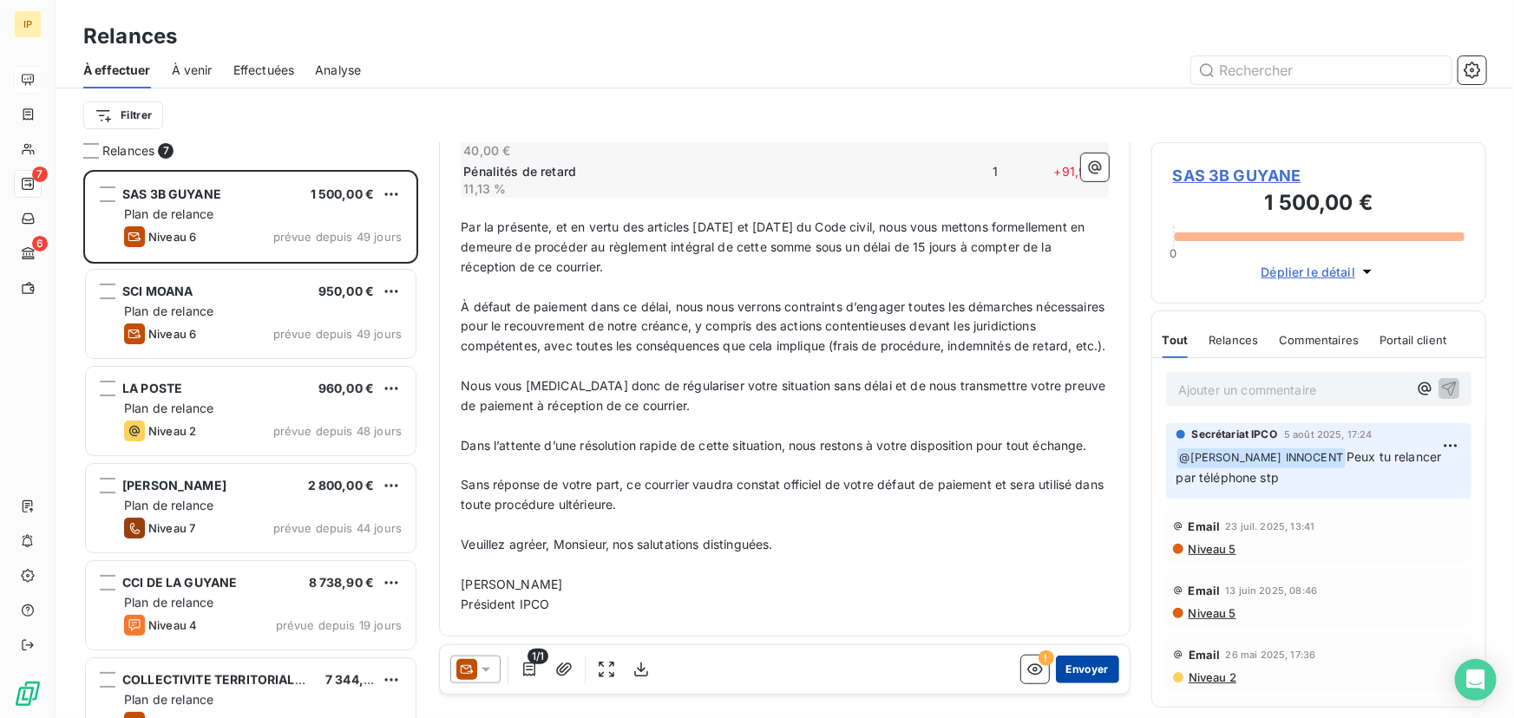
click at [1078, 668] on button "Envoyer" at bounding box center [1087, 669] width 63 height 28
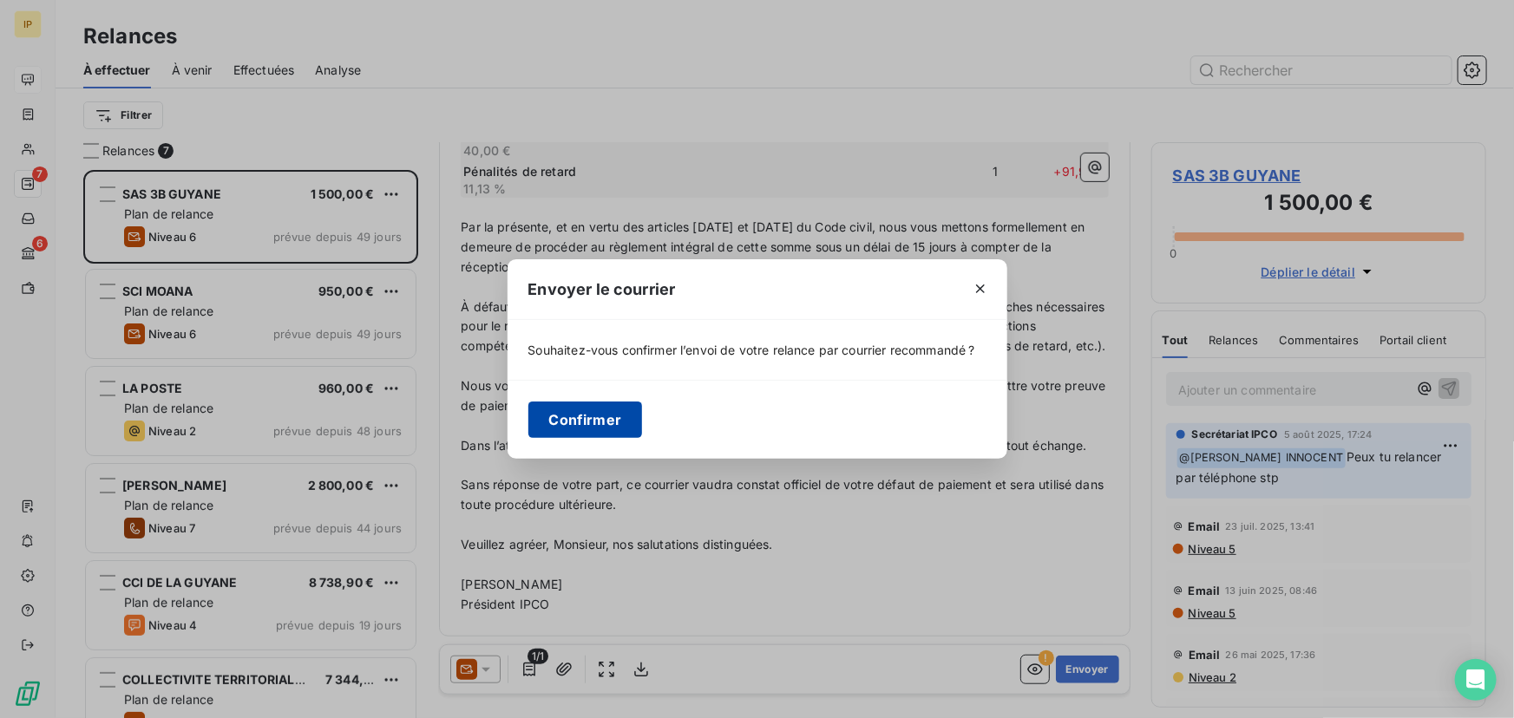
click at [595, 423] on button "Confirmer" at bounding box center [585, 420] width 115 height 36
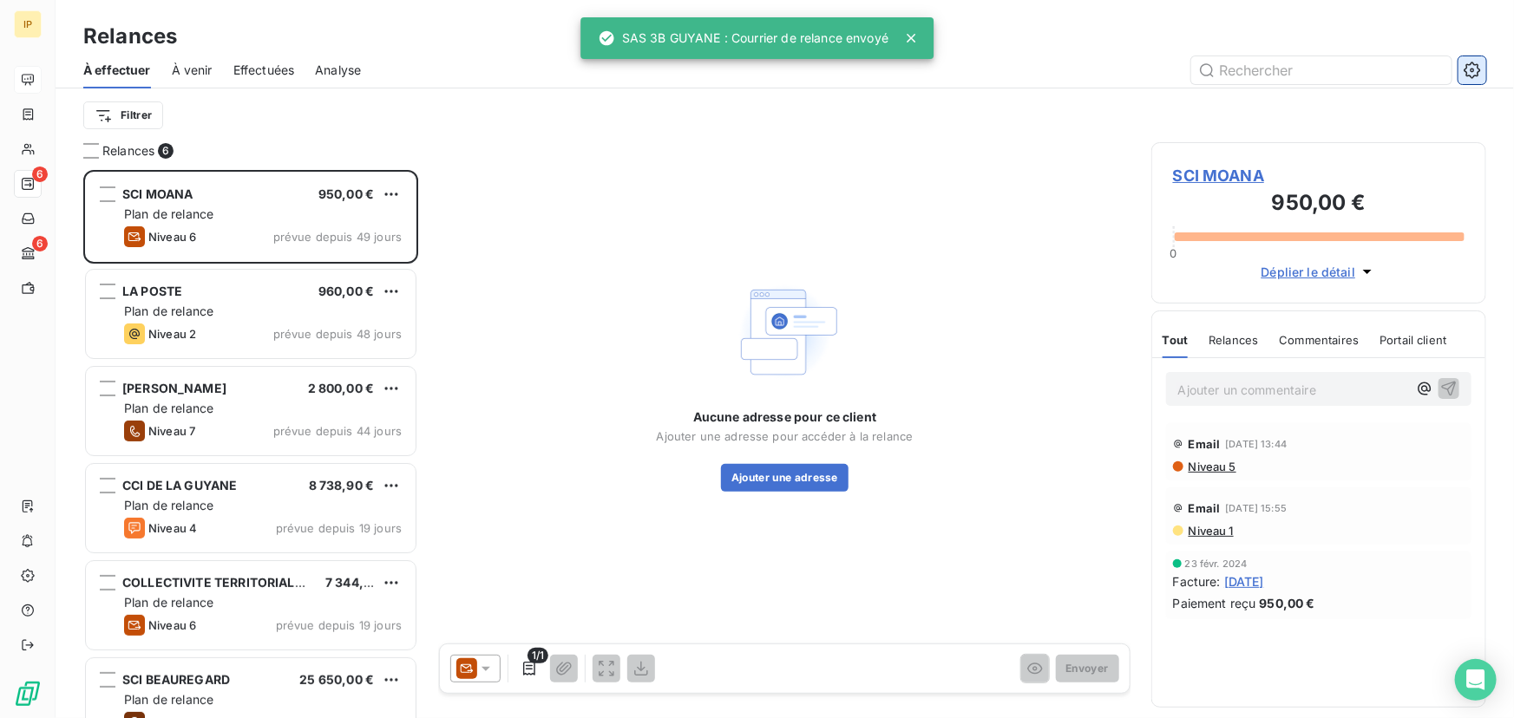
click at [1475, 66] on icon "button" at bounding box center [1472, 70] width 17 height 17
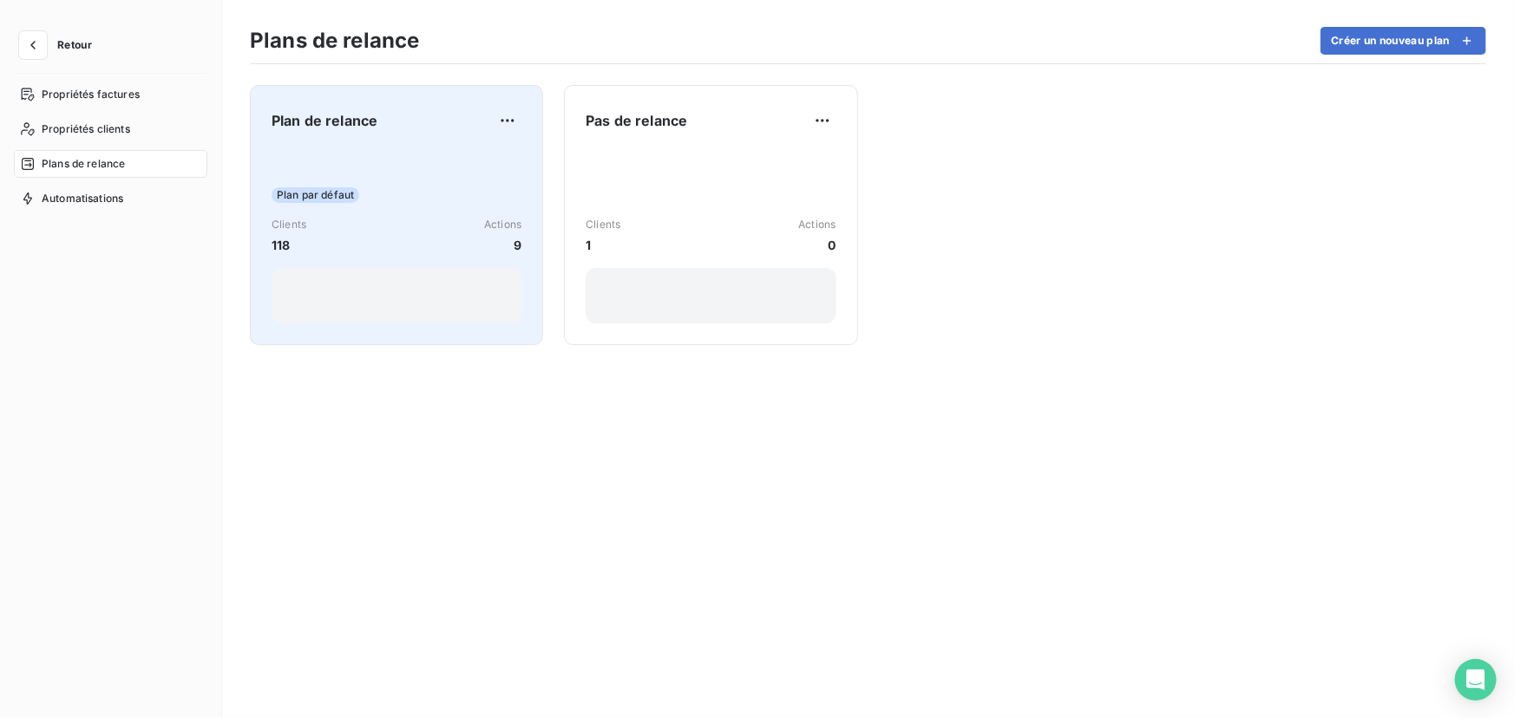
click at [396, 212] on div "Plan par défaut Clients 118 Actions 9" at bounding box center [397, 235] width 250 height 175
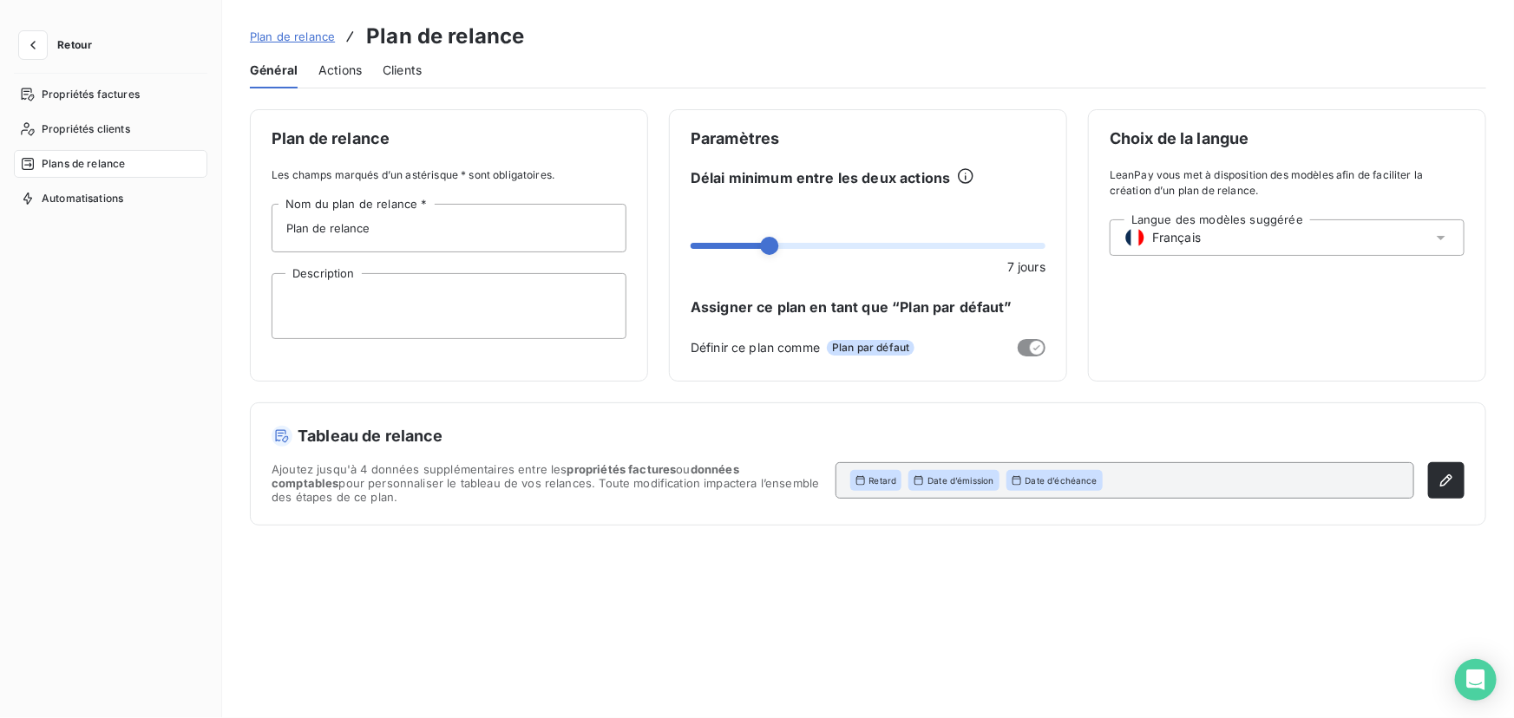
click at [359, 67] on span "Actions" at bounding box center [339, 70] width 43 height 17
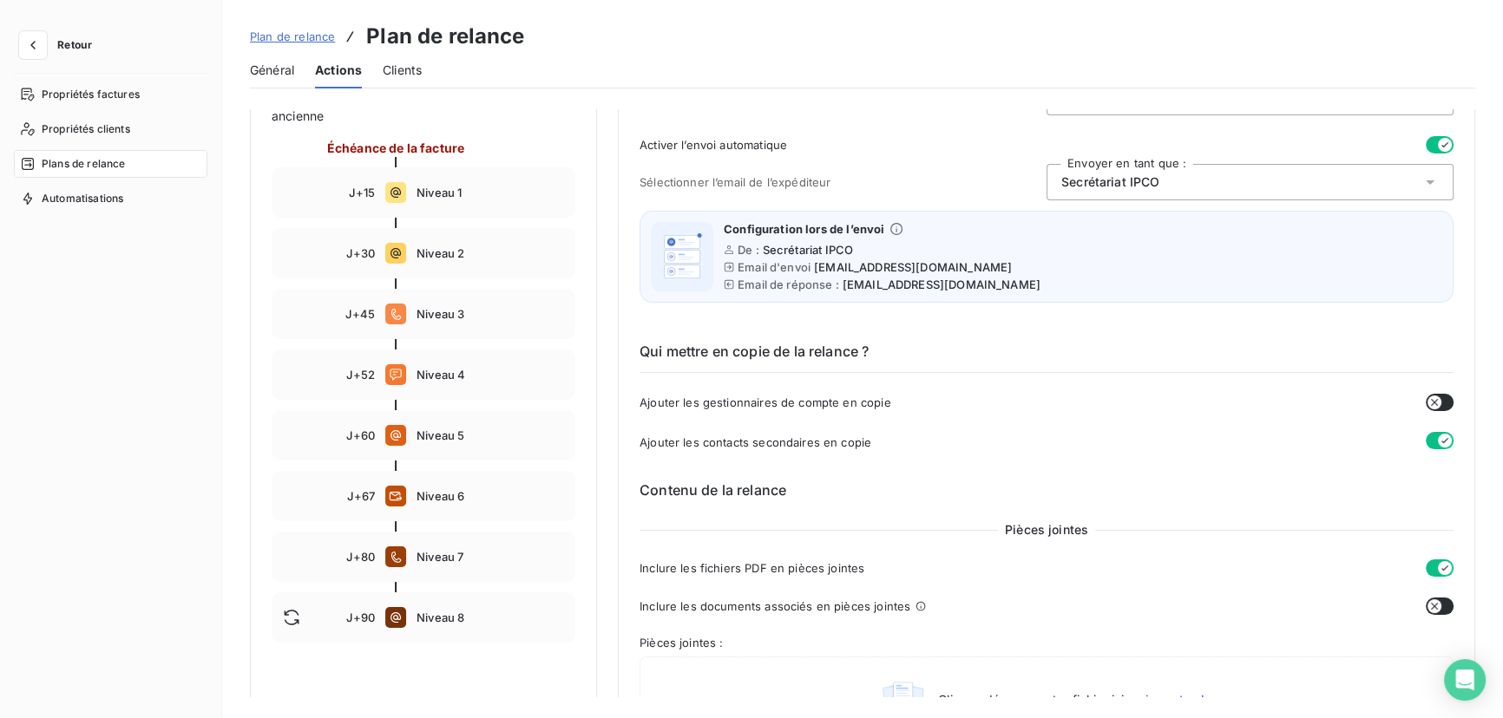
scroll to position [262, 0]
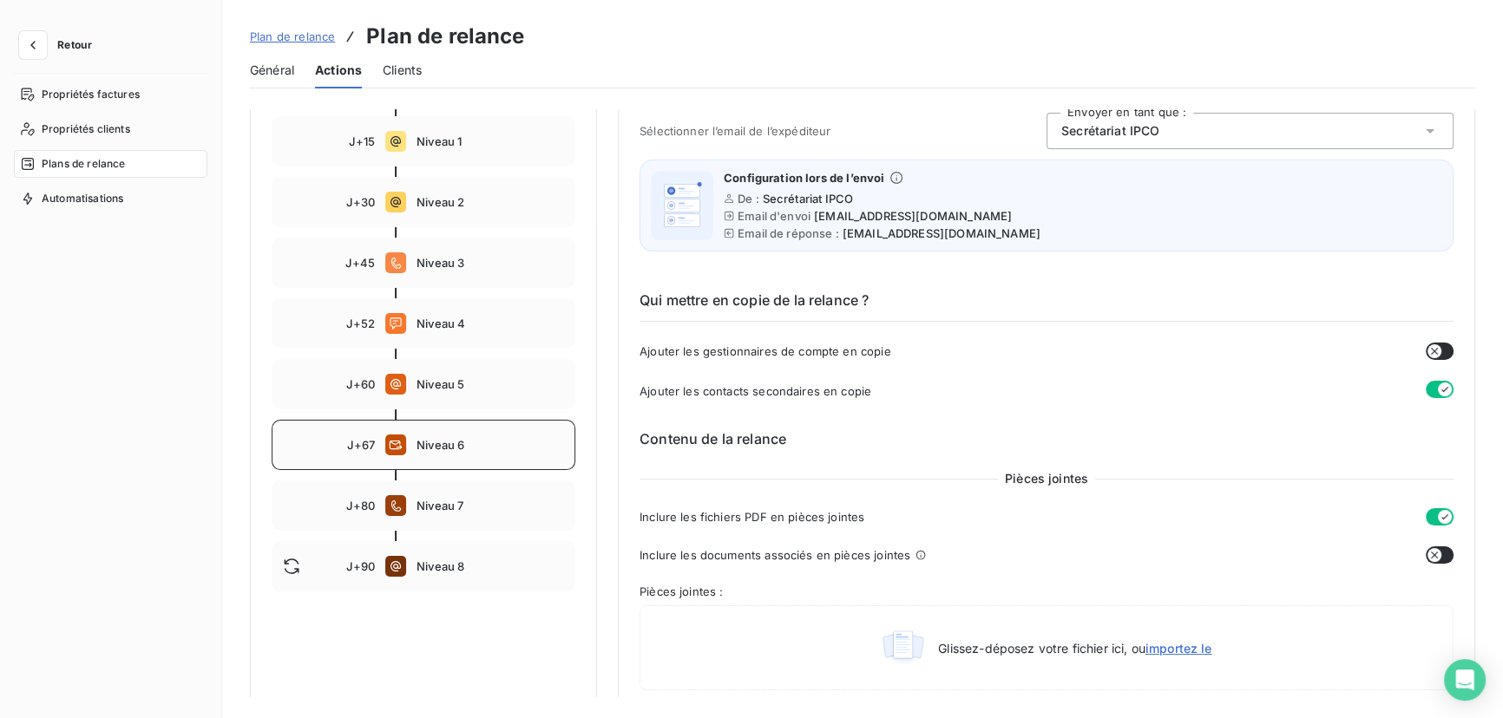
click at [433, 442] on span "Niveau 6" at bounding box center [489, 445] width 147 height 14
type input "67"
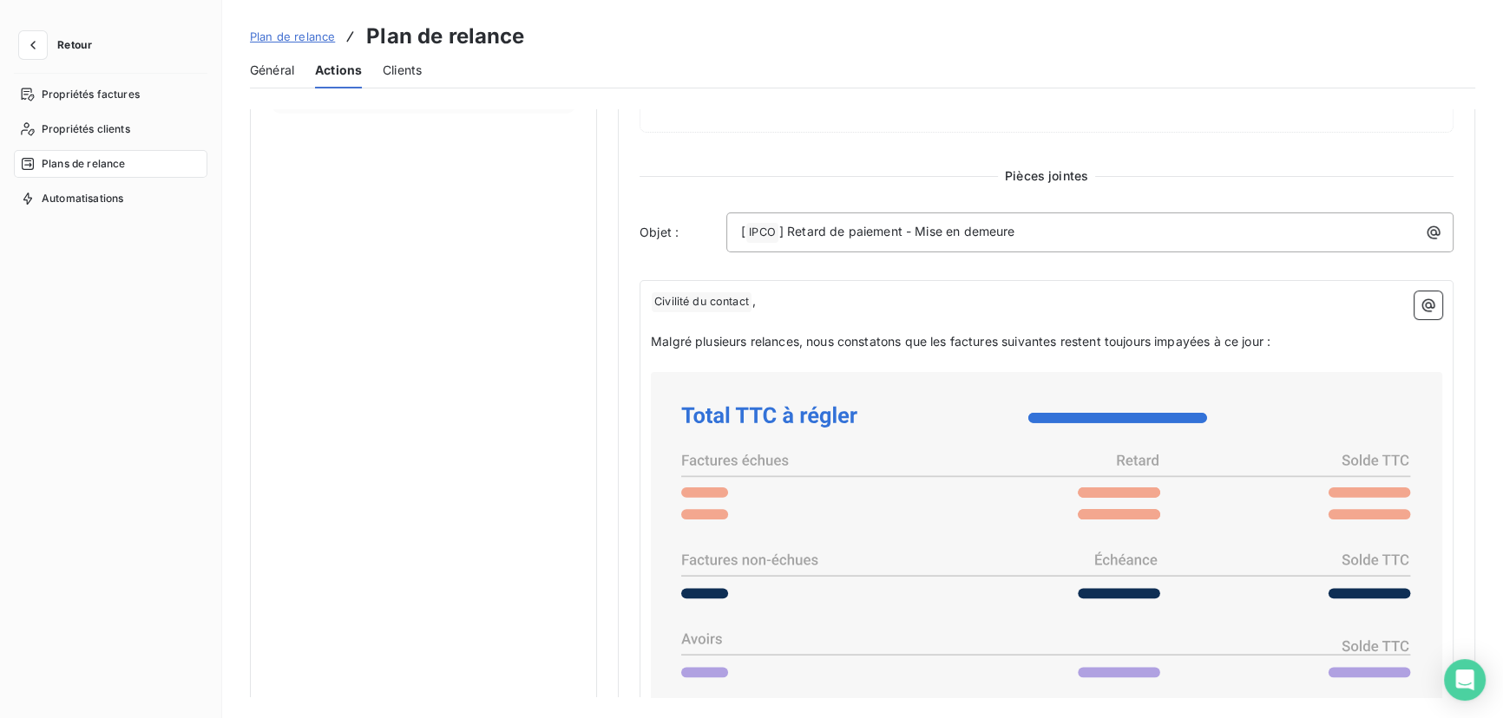
scroll to position [789, 0]
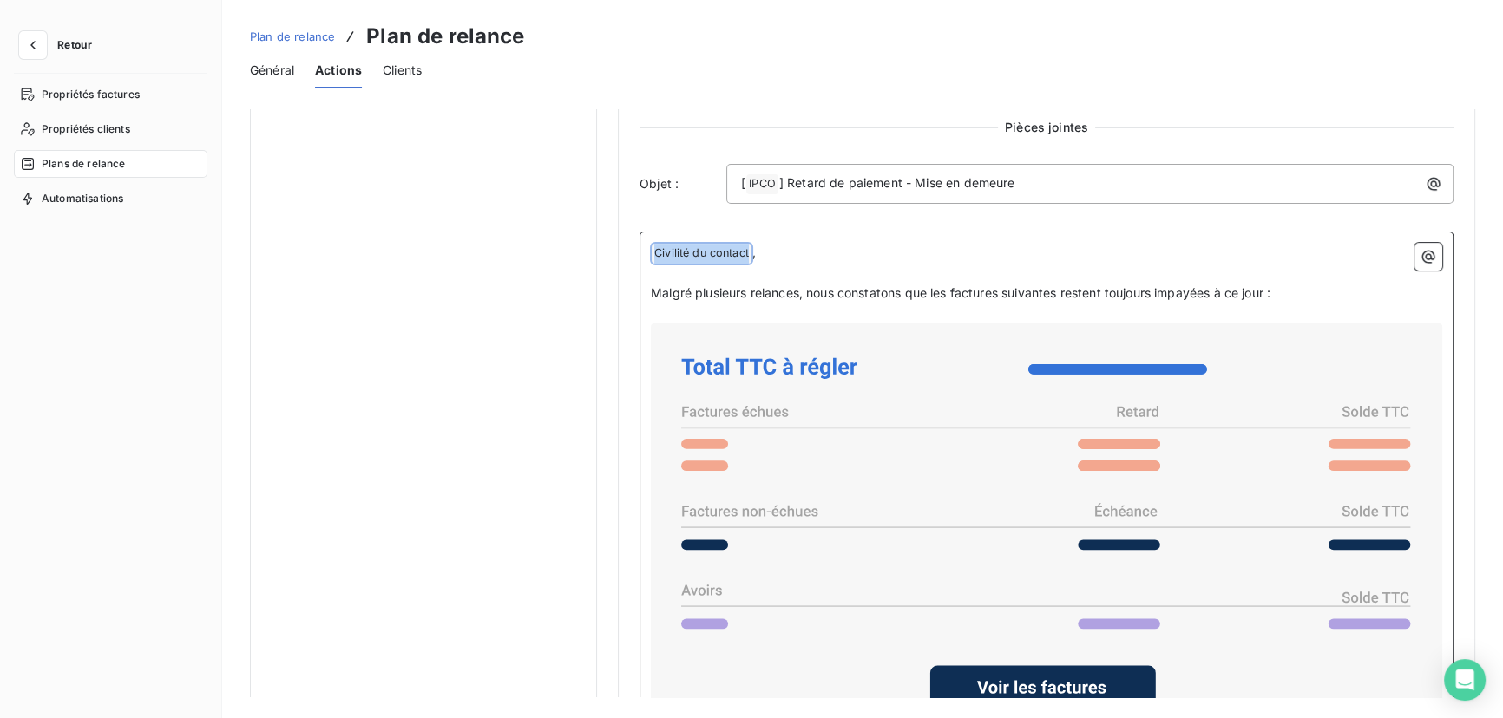
drag, startPoint x: 753, startPoint y: 254, endPoint x: 644, endPoint y: 247, distance: 109.5
click at [644, 247] on div "﻿ Civilité du contact ﻿ , ﻿ Malgré plusieurs relances, nous constatons que les …" at bounding box center [1046, 690] width 814 height 917
click at [717, 270] on p "﻿" at bounding box center [1046, 274] width 791 height 20
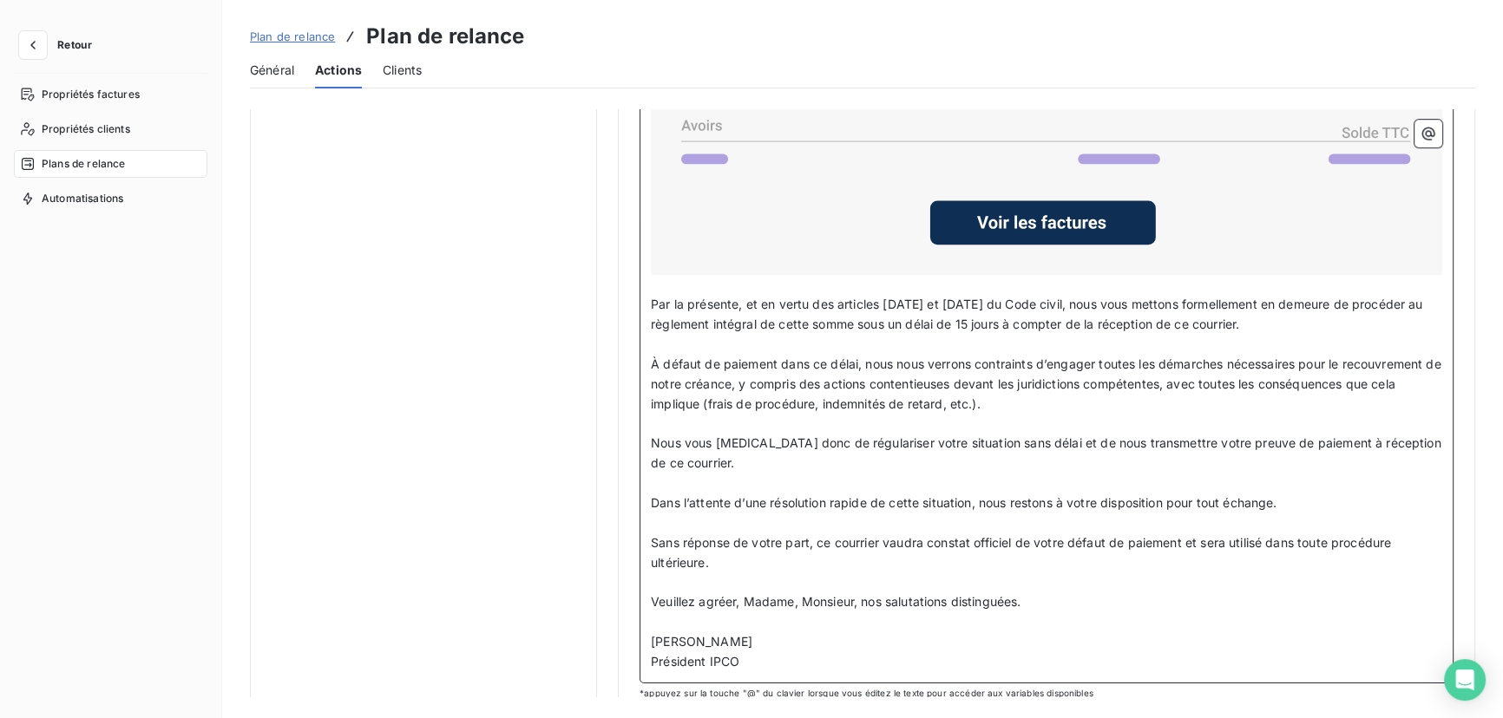
scroll to position [1275, 0]
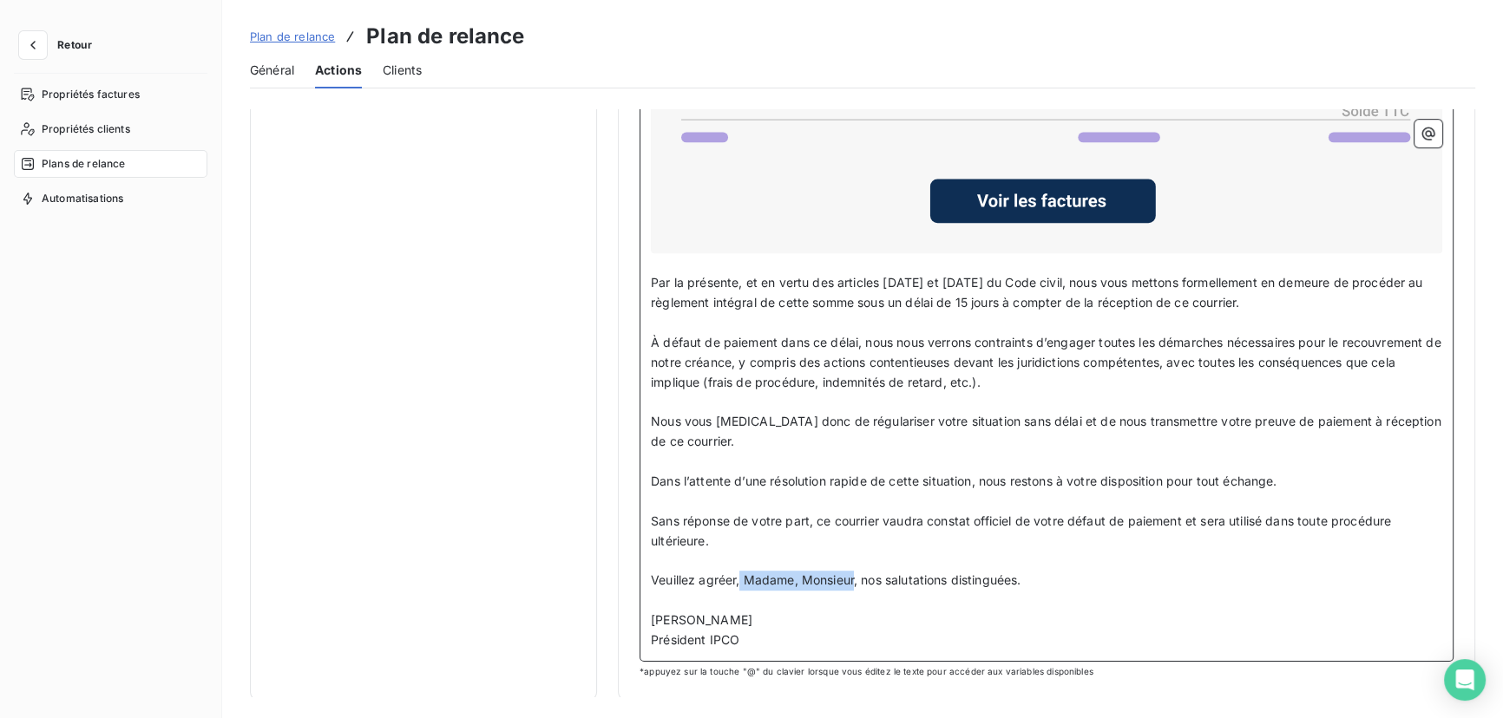
drag, startPoint x: 855, startPoint y: 574, endPoint x: 741, endPoint y: 570, distance: 114.6
click at [741, 573] on span "Veuillez agréer, Madame, Monsieur, nos salutations distinguées." at bounding box center [836, 580] width 370 height 15
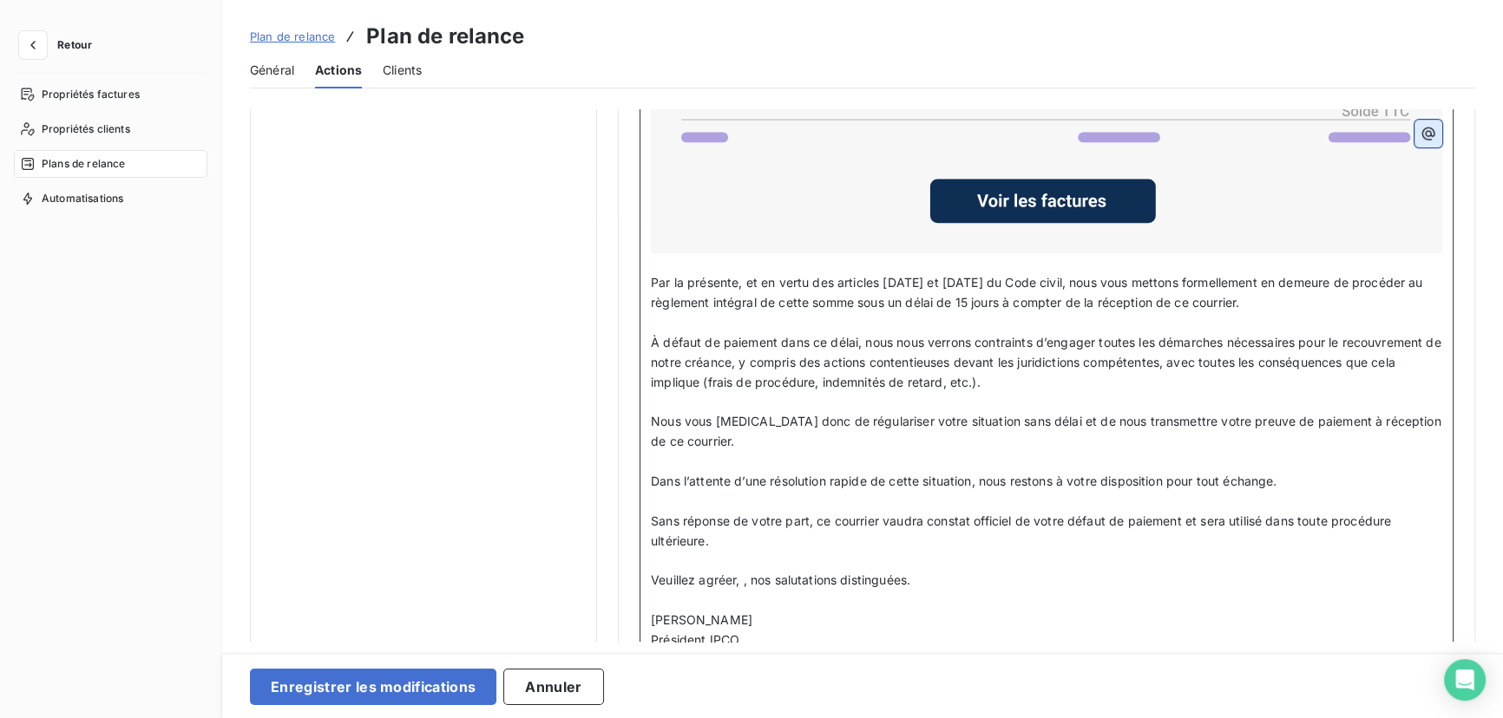
click at [1426, 133] on icon "button" at bounding box center [1427, 133] width 17 height 17
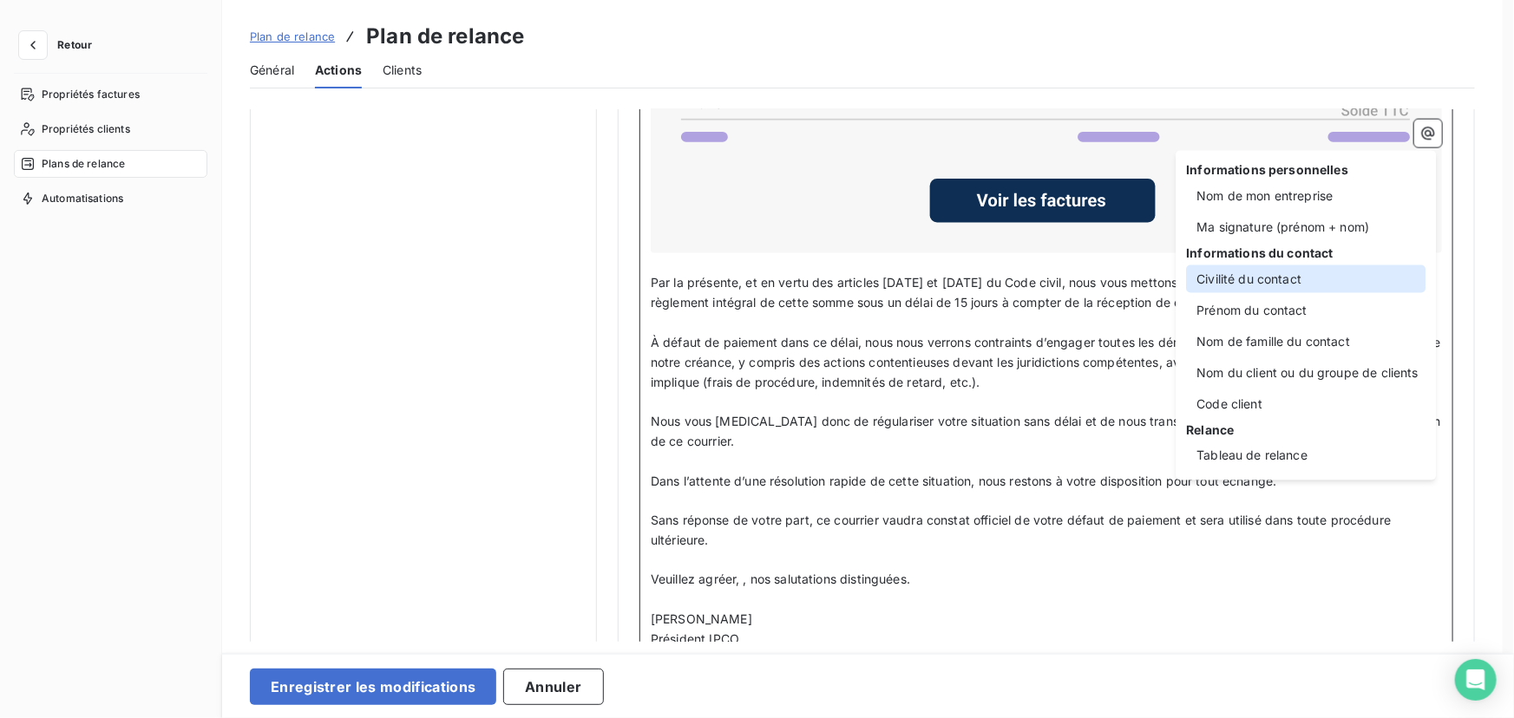
click at [1254, 281] on div "Civilité du contact" at bounding box center [1305, 279] width 239 height 28
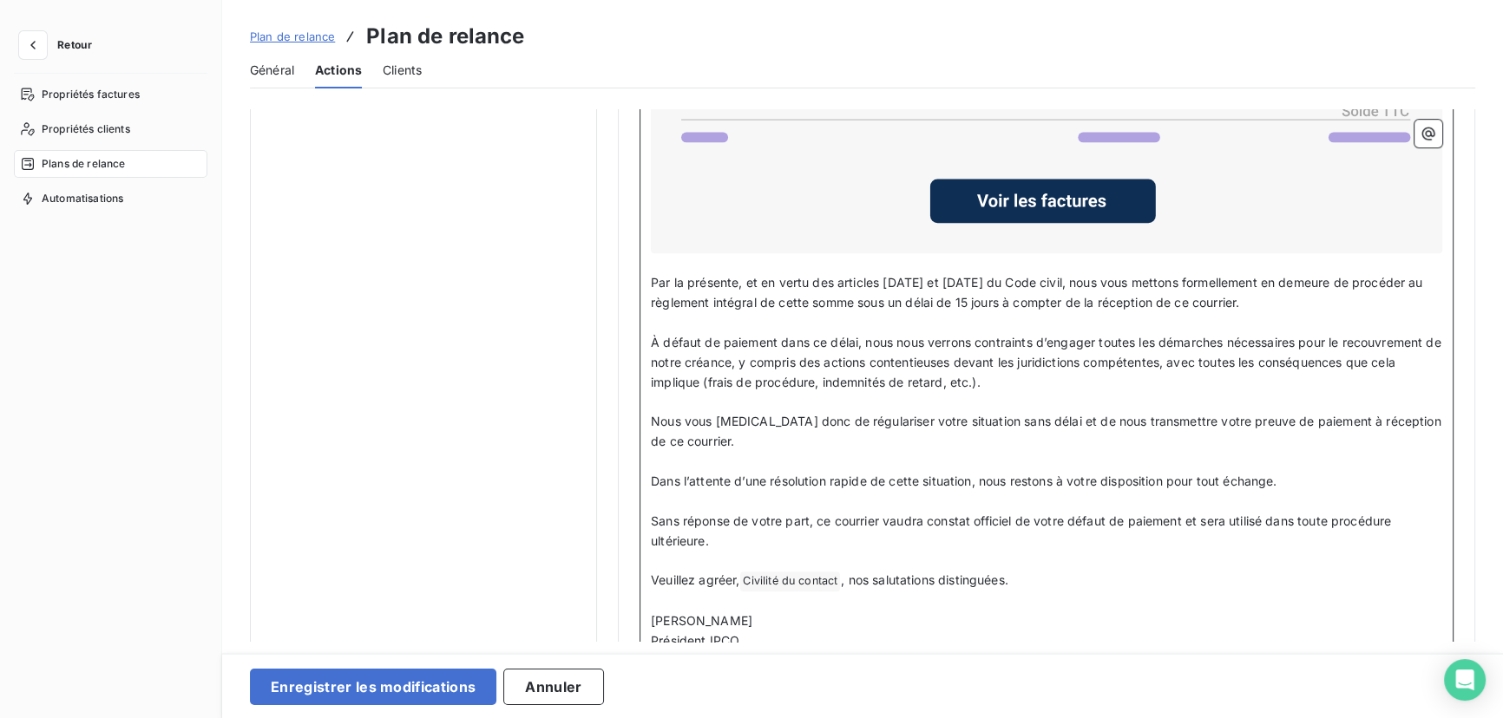
click at [1089, 567] on p "﻿" at bounding box center [1046, 562] width 791 height 20
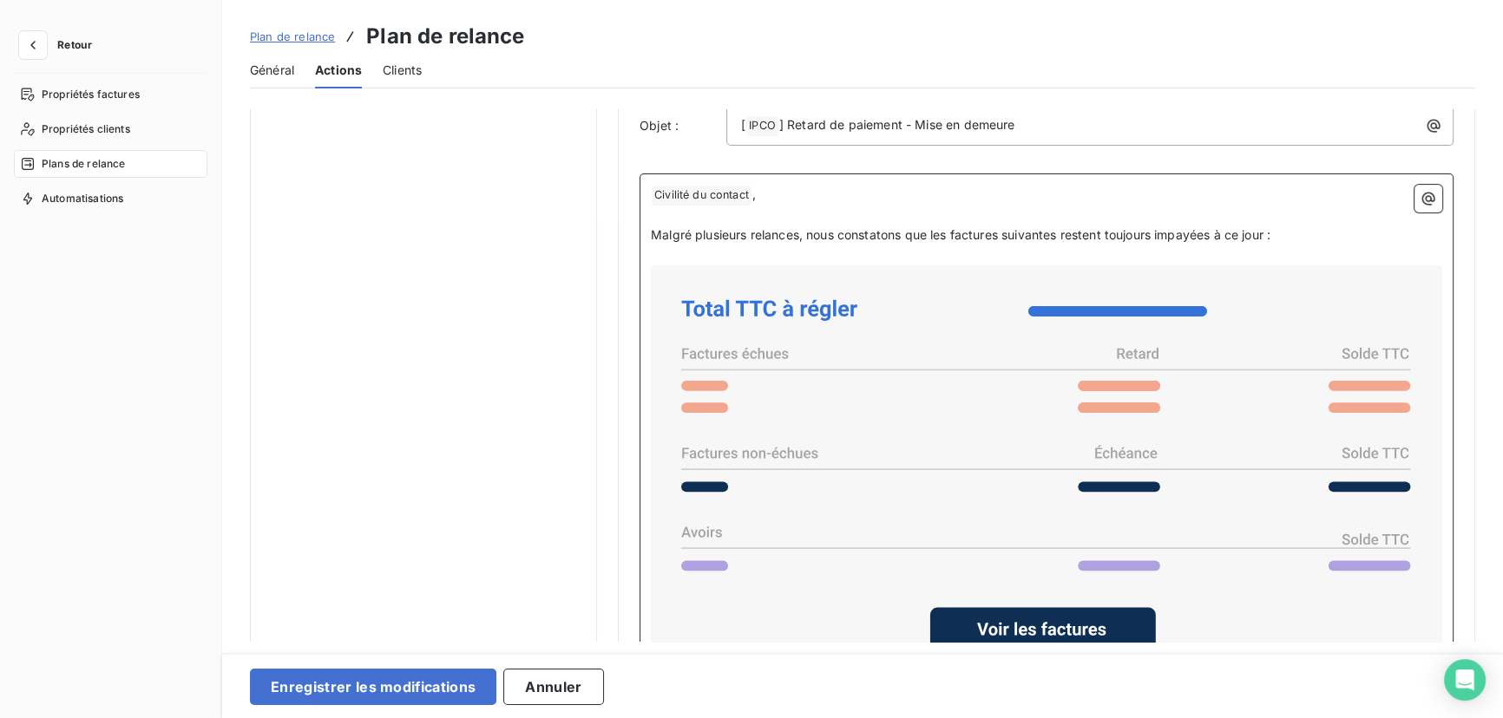
scroll to position [806, 0]
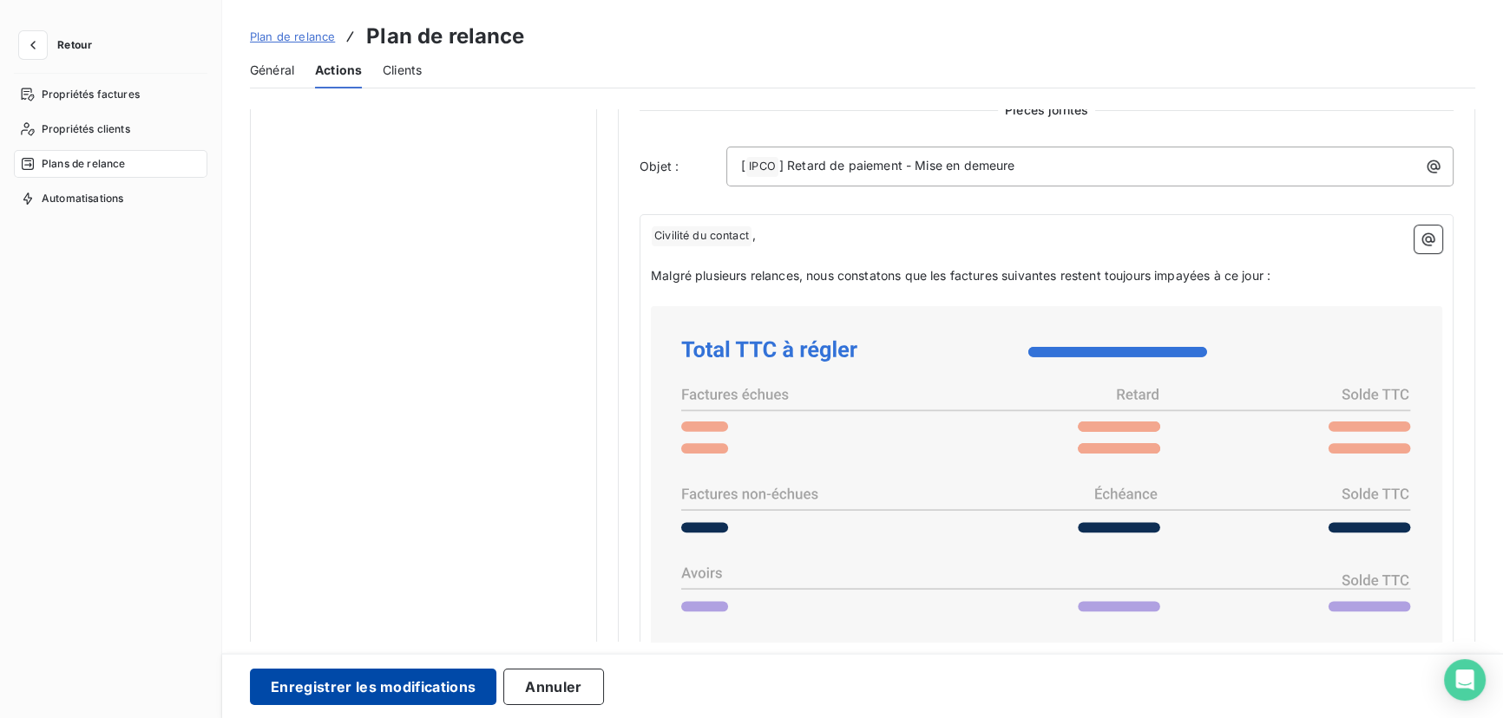
click at [436, 679] on button "Enregistrer les modifications" at bounding box center [373, 687] width 246 height 36
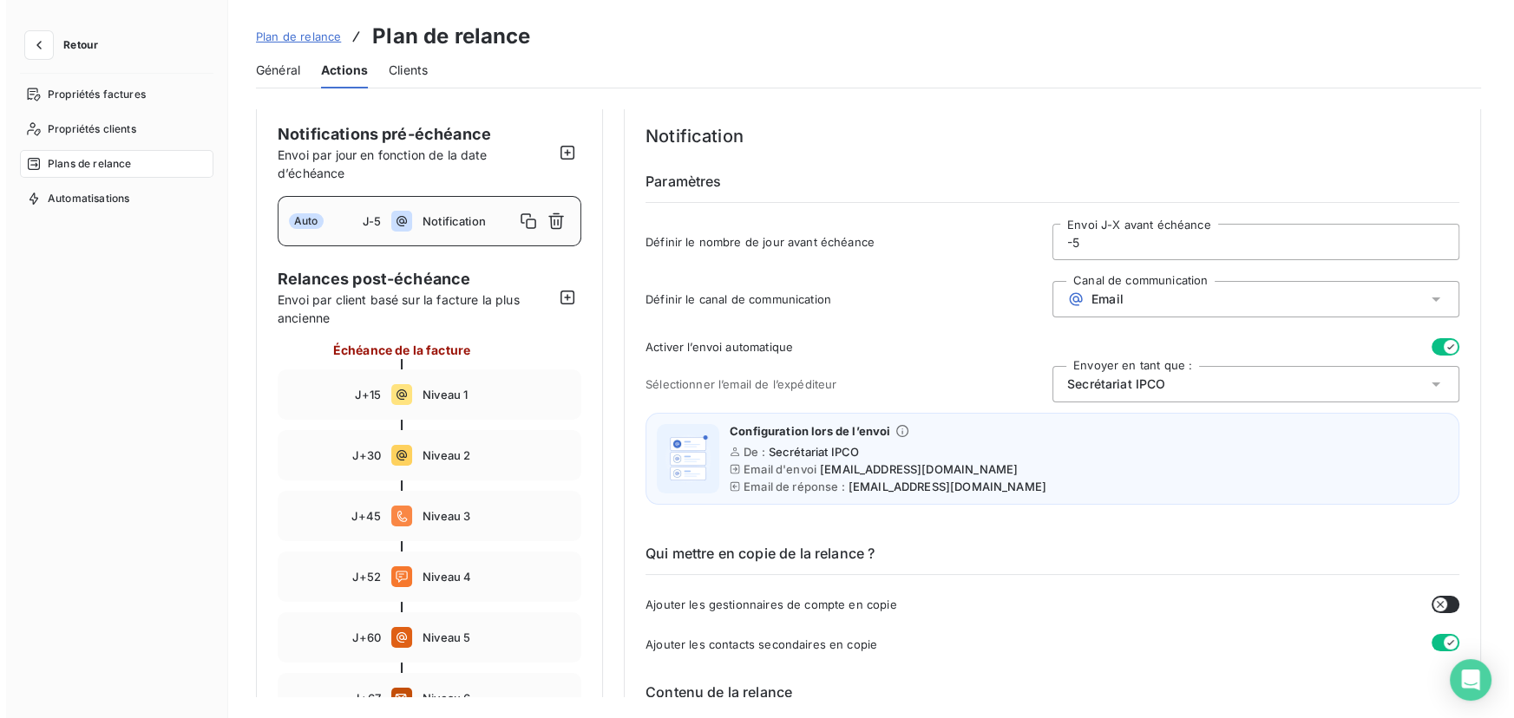
scroll to position [0, 0]
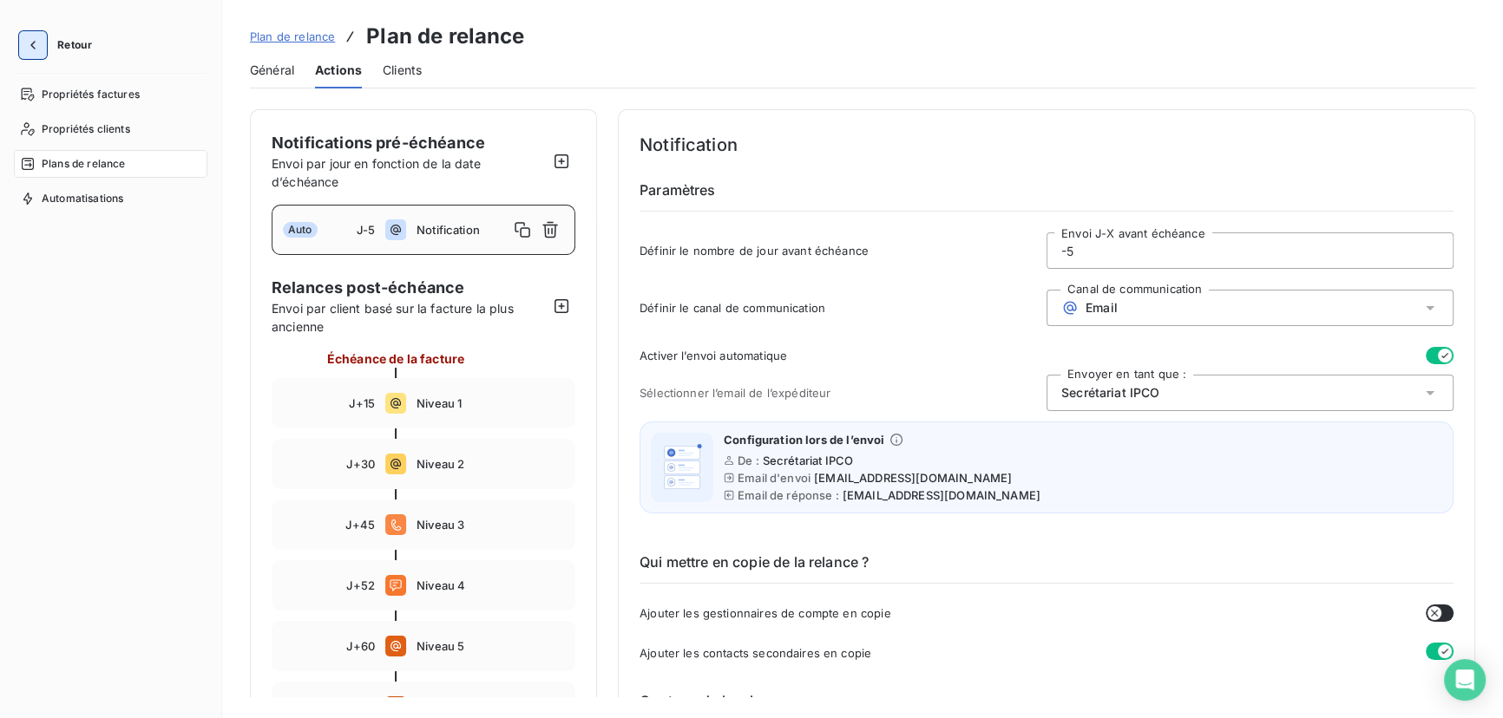
click at [41, 43] on icon "button" at bounding box center [32, 44] width 17 height 17
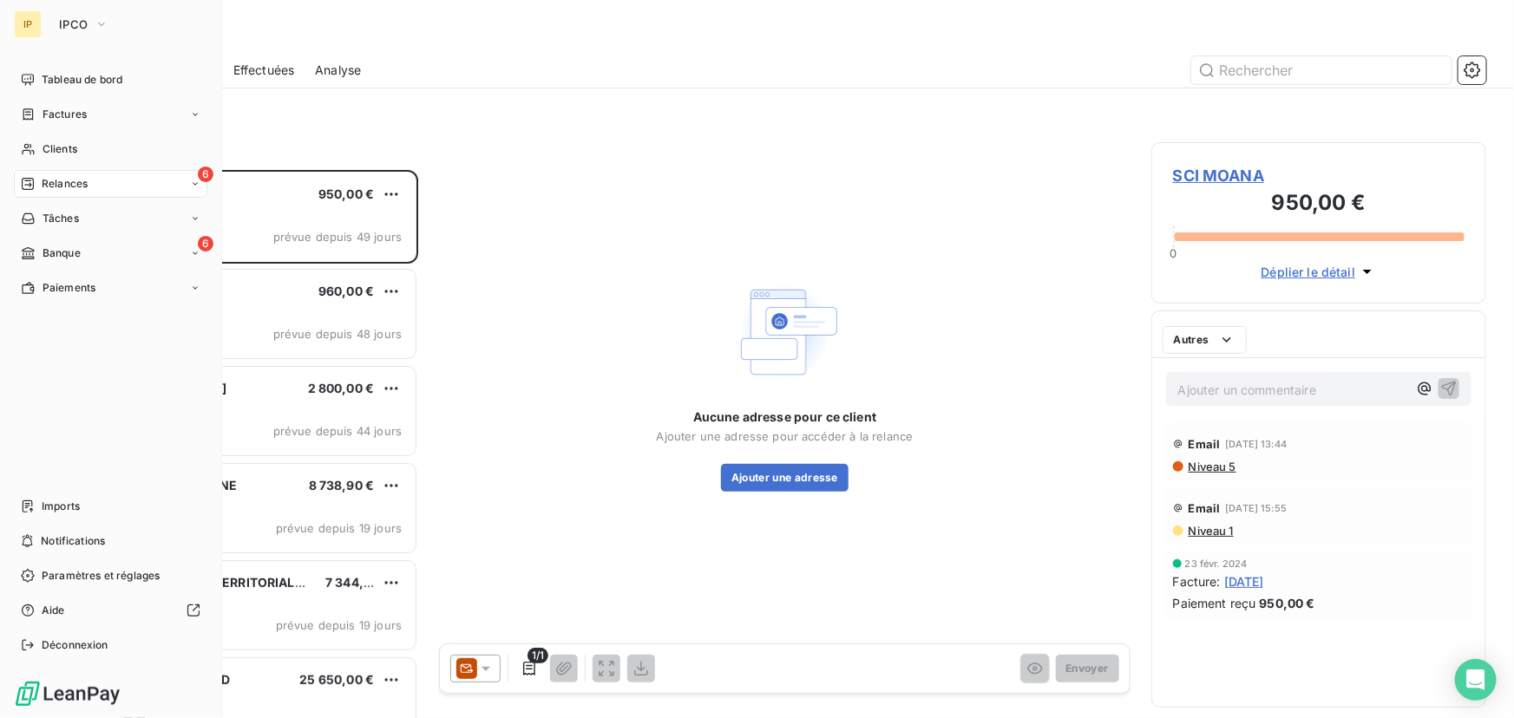
scroll to position [537, 323]
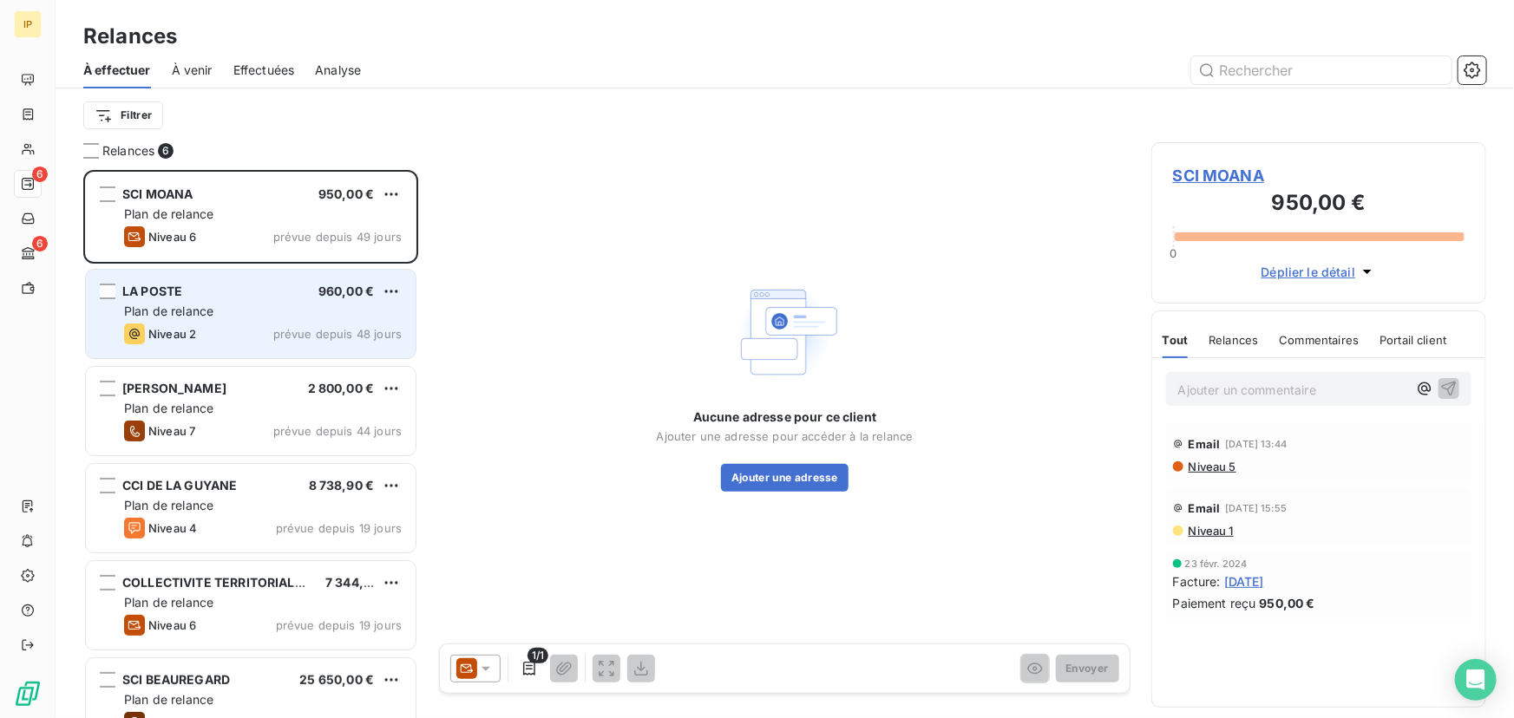
click at [282, 314] on div "Plan de relance" at bounding box center [263, 311] width 278 height 17
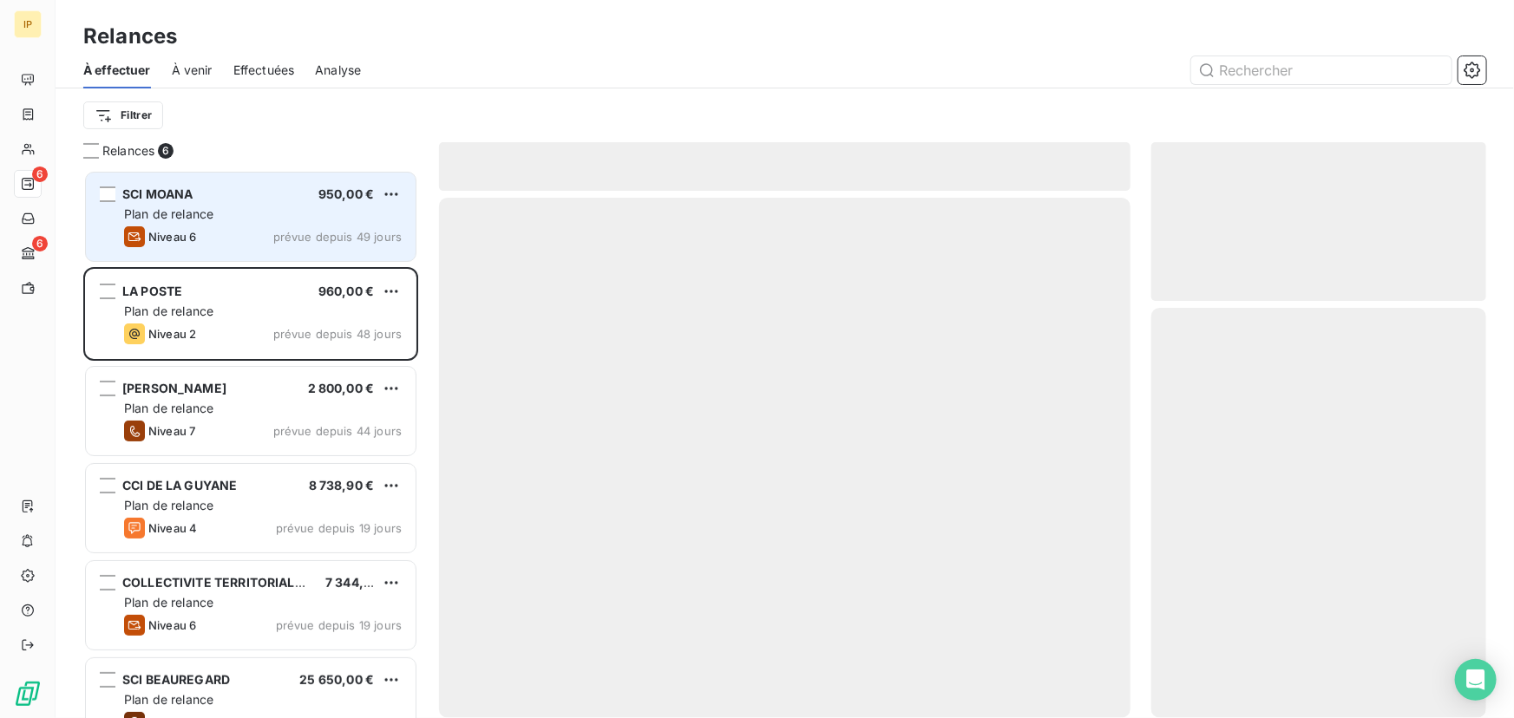
click at [269, 201] on div "SCI MOANA 950,00 €" at bounding box center [263, 195] width 278 height 16
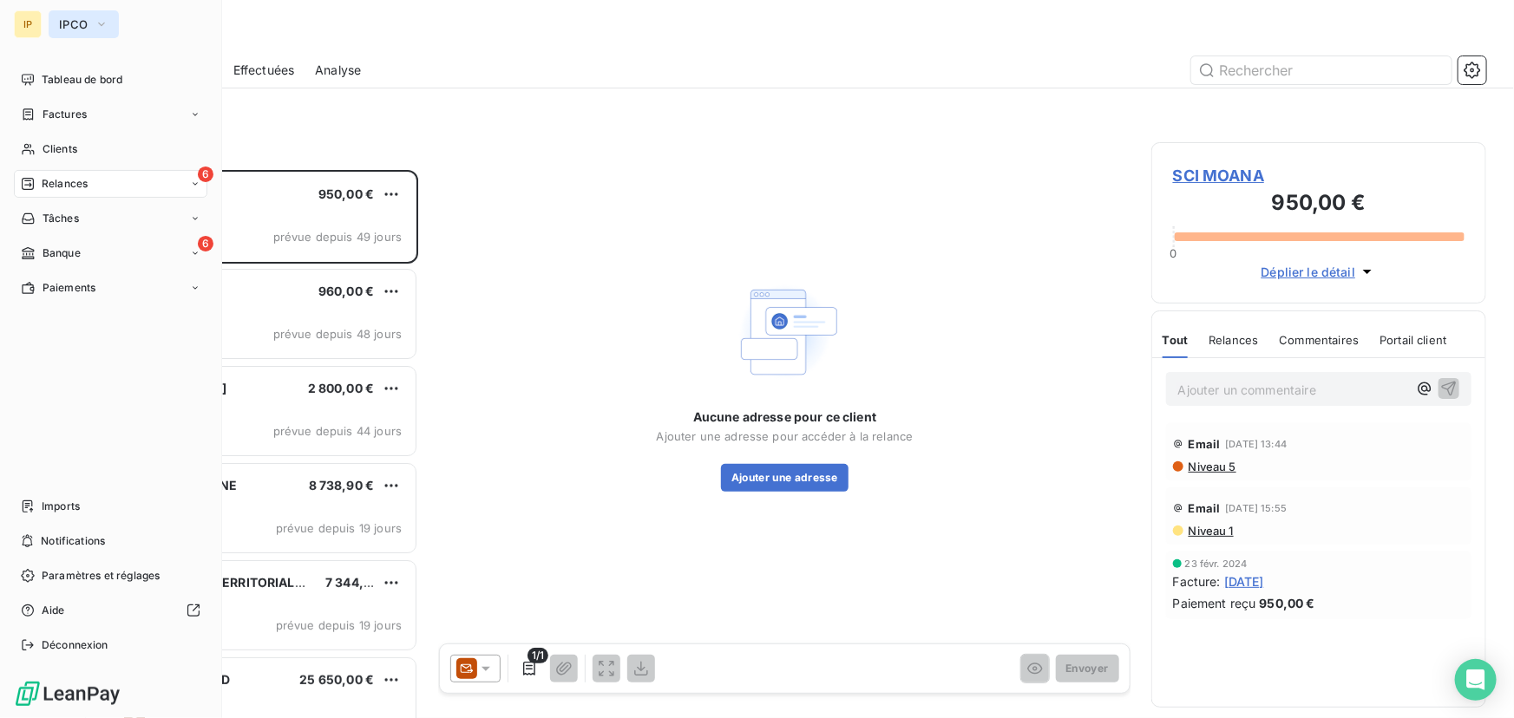
click at [73, 26] on span "IPCO" at bounding box center [73, 24] width 29 height 14
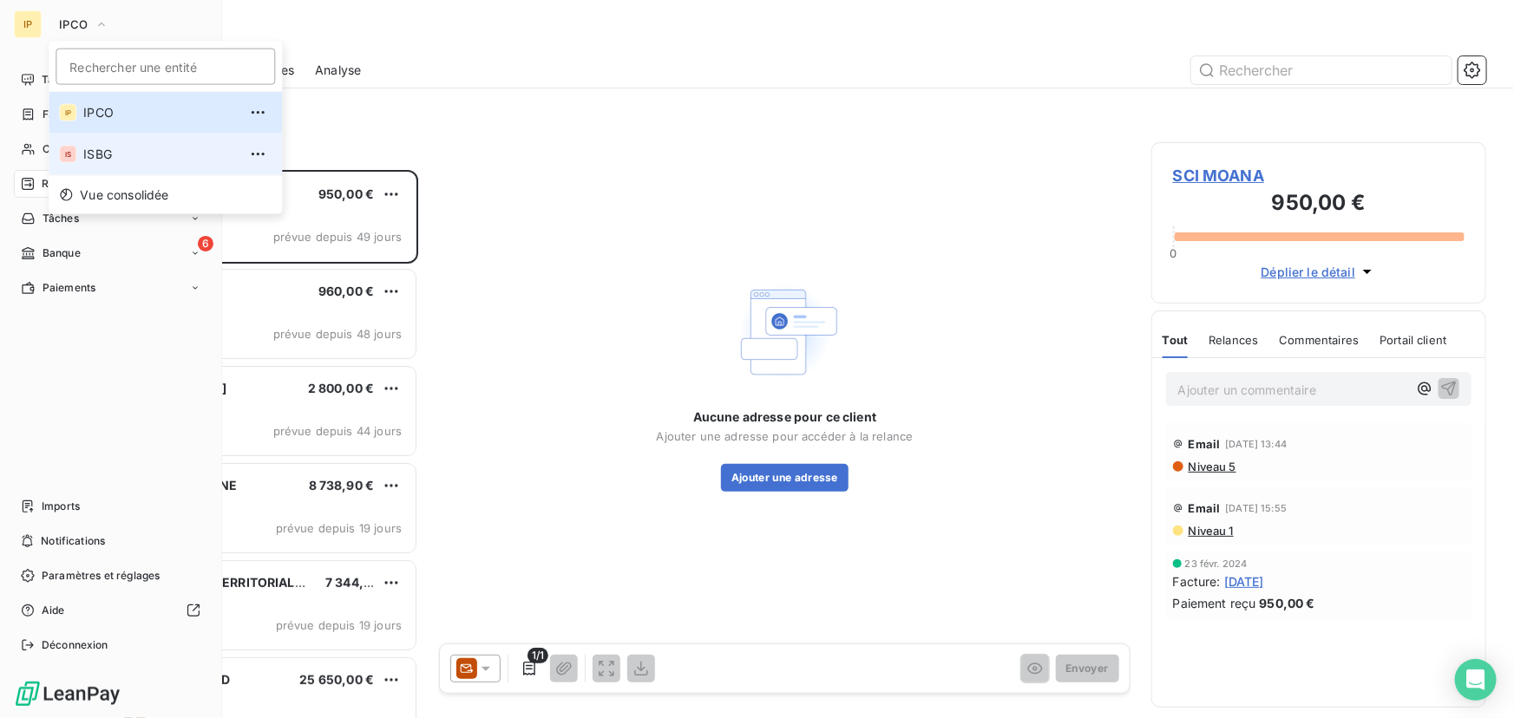
click at [86, 142] on li "IS ISBG" at bounding box center [165, 155] width 233 height 42
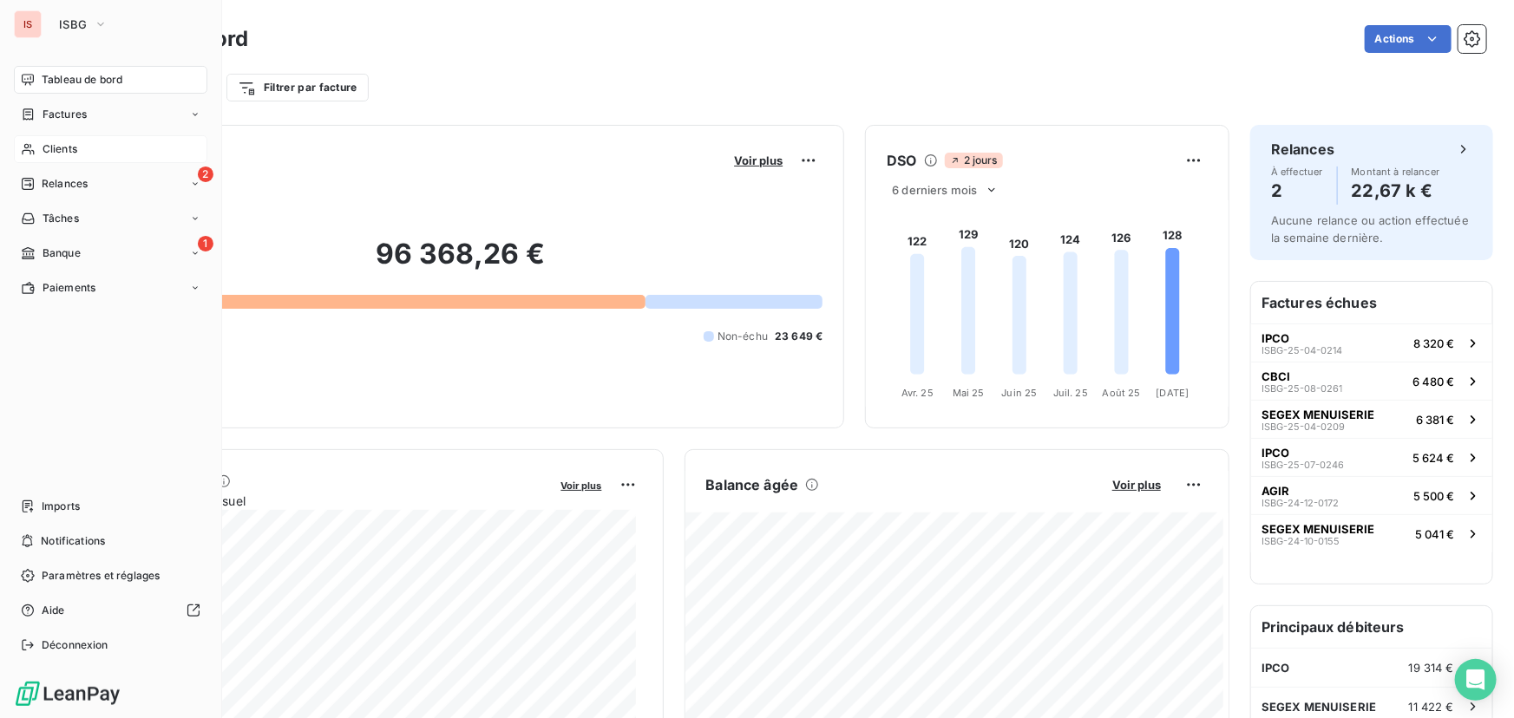
click at [74, 147] on span "Clients" at bounding box center [60, 149] width 35 height 16
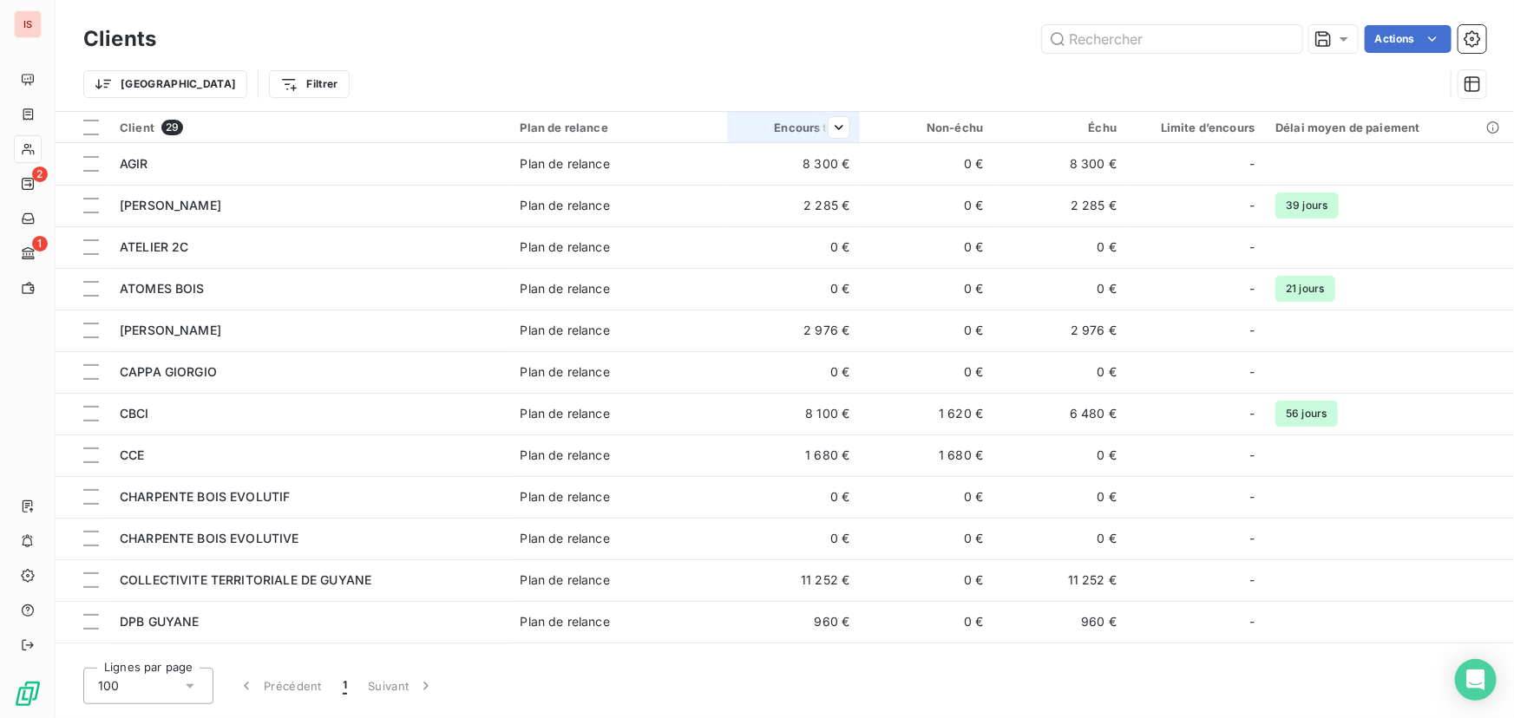
click at [817, 130] on div at bounding box center [832, 127] width 35 height 21
click at [790, 166] on span "Trier par ordre croissant" at bounding box center [748, 163] width 140 height 17
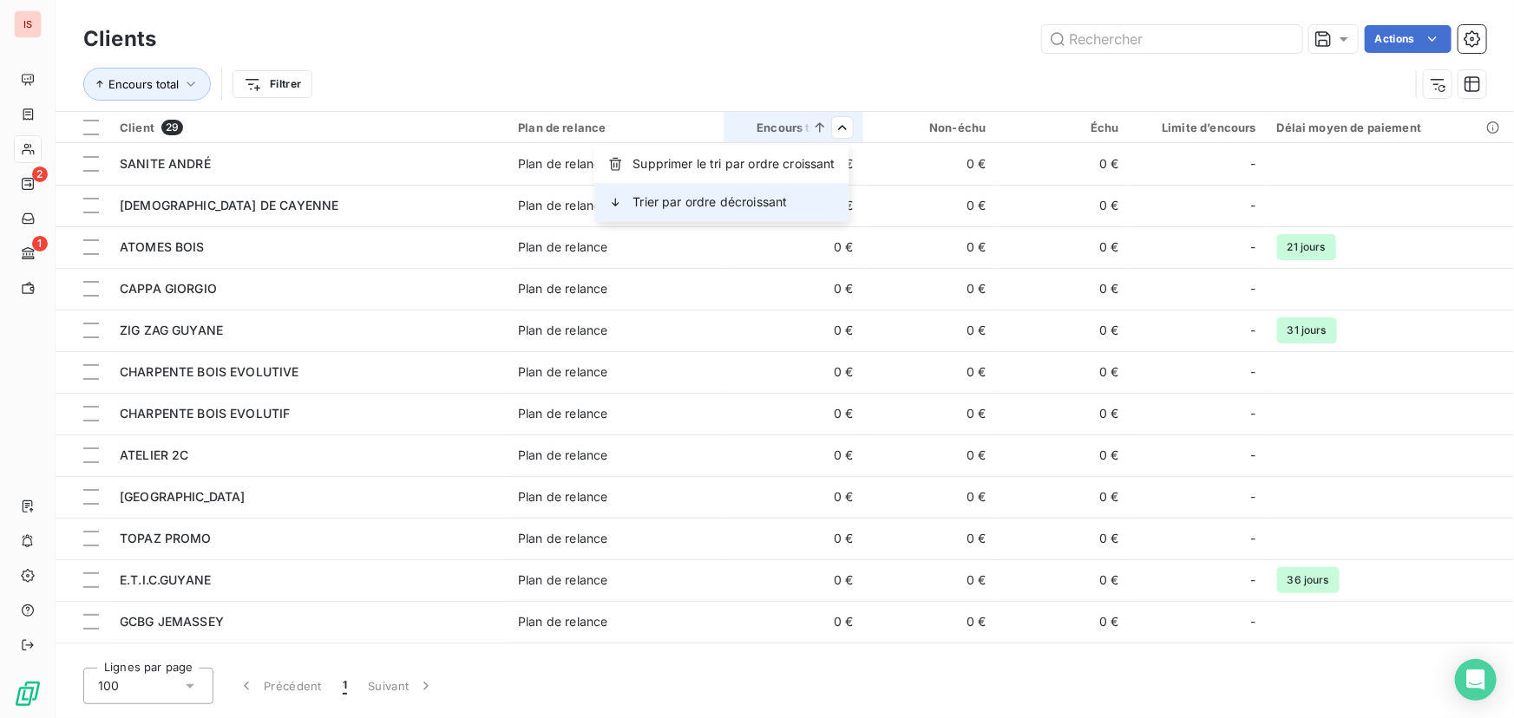
click at [816, 192] on div "Trier par ordre décroissant" at bounding box center [721, 202] width 254 height 38
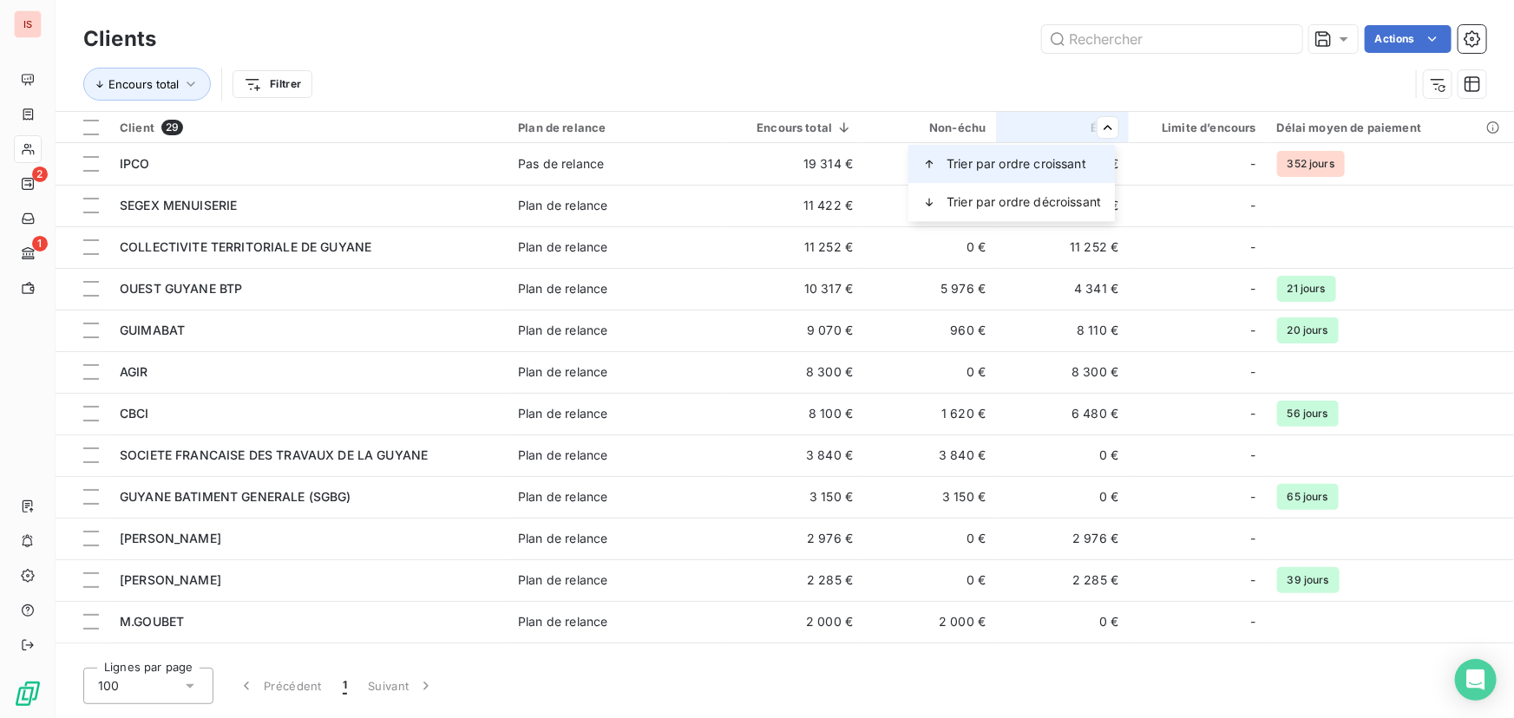
click at [1057, 164] on span "Trier par ordre croissant" at bounding box center [1017, 163] width 140 height 17
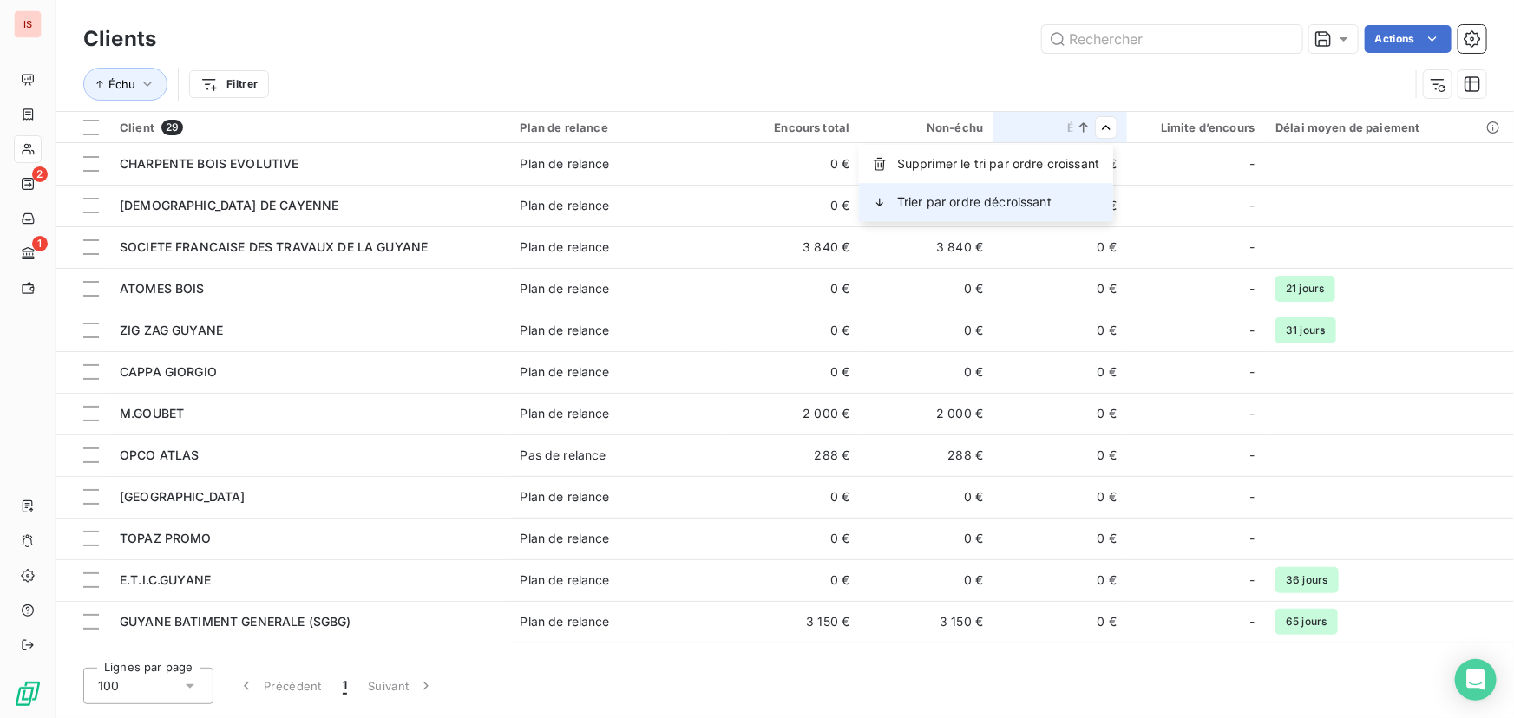
click at [1069, 198] on div "Trier par ordre décroissant" at bounding box center [986, 202] width 254 height 38
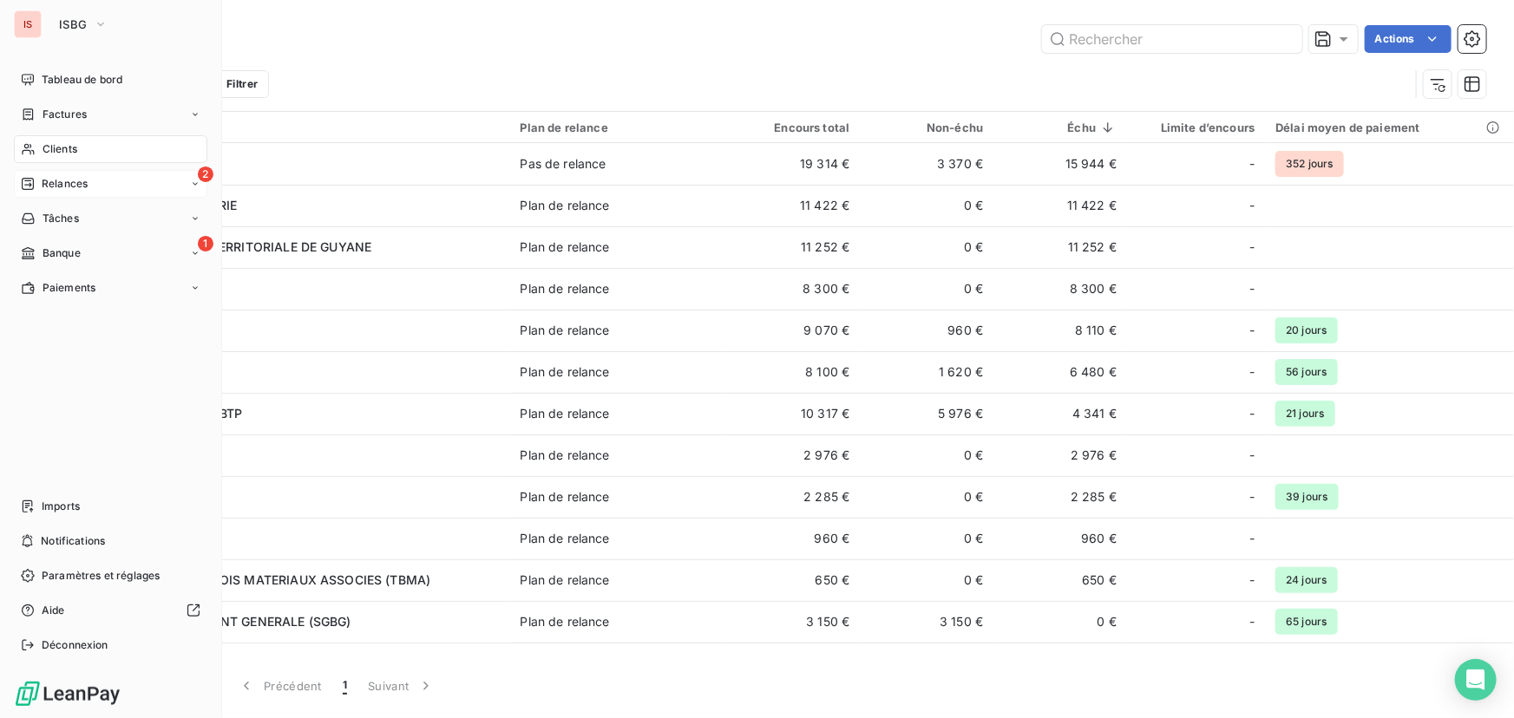
click at [75, 184] on span "Relances" at bounding box center [65, 184] width 46 height 16
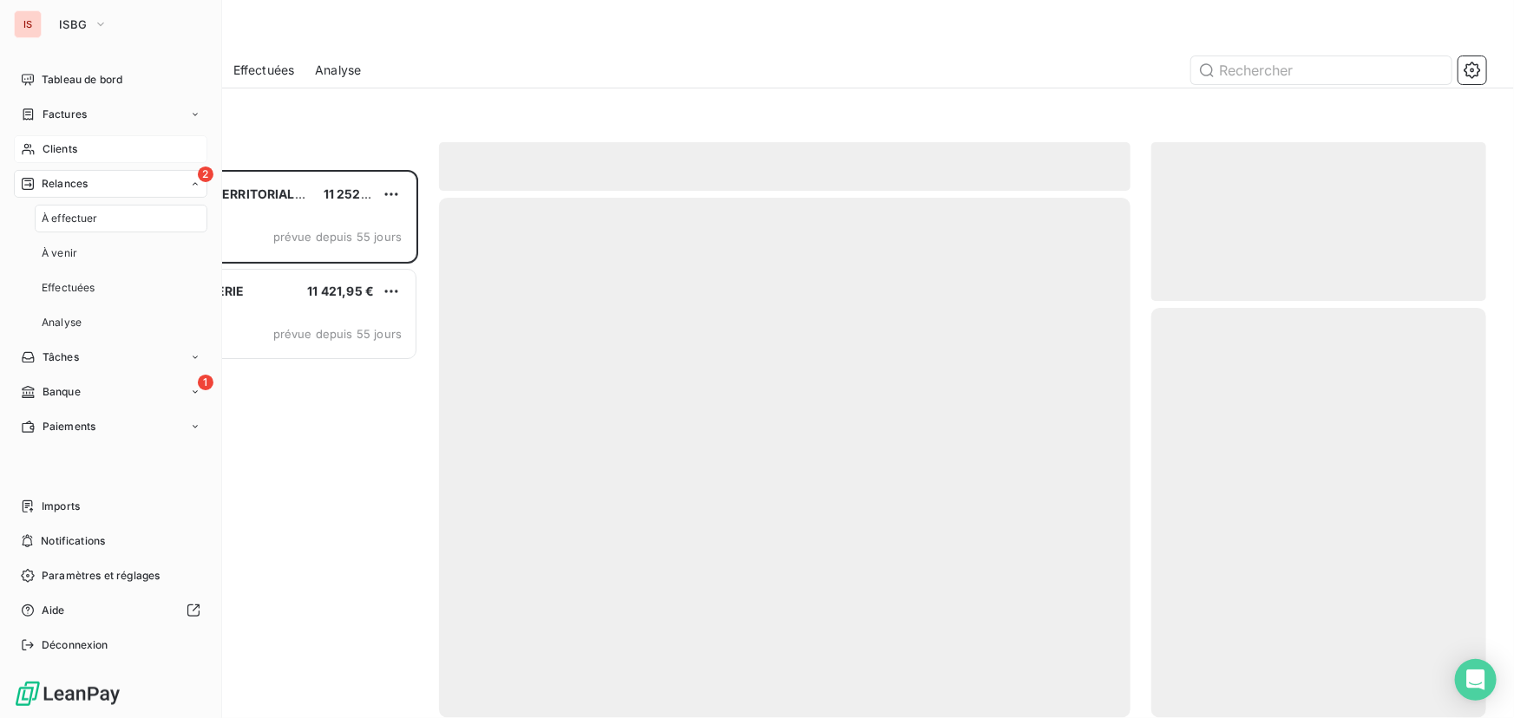
scroll to position [537, 323]
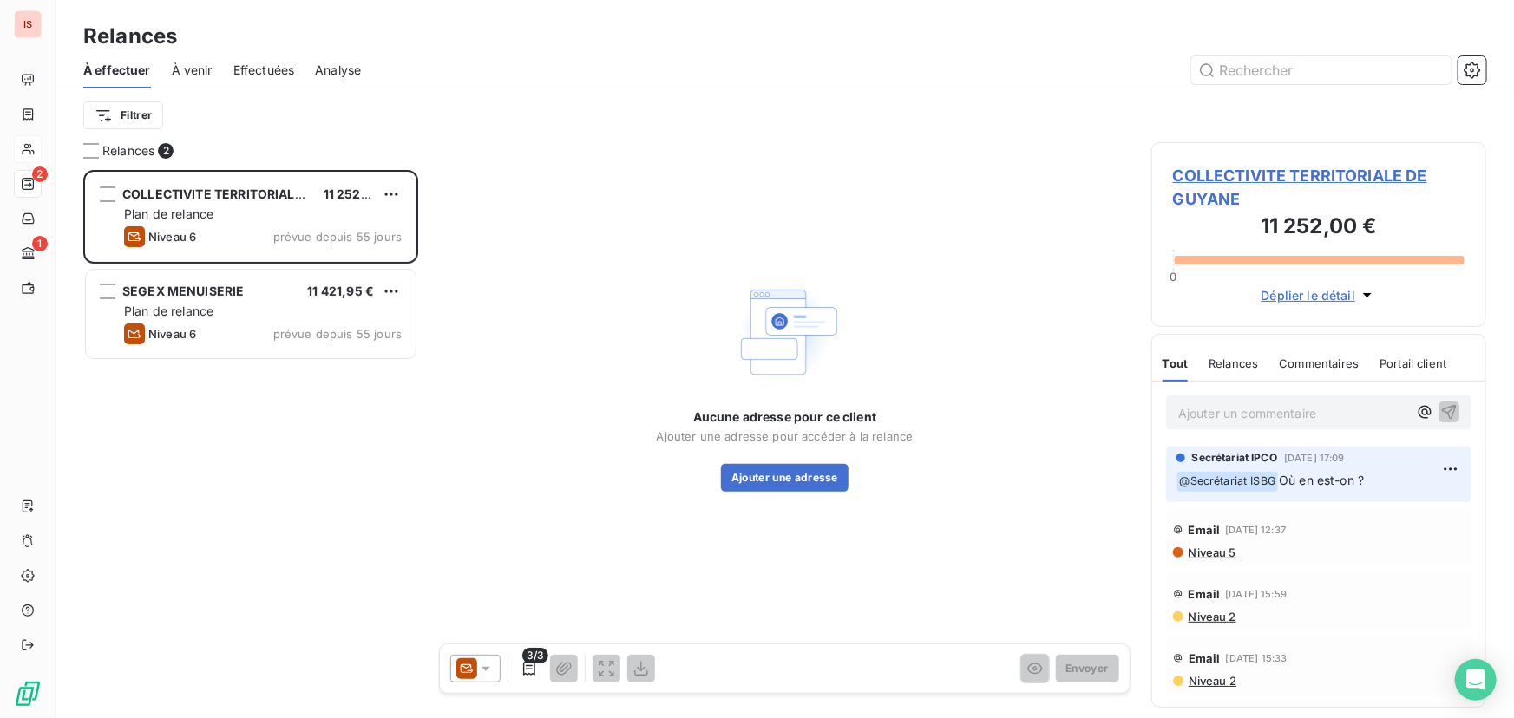
click at [246, 69] on span "Effectuées" at bounding box center [264, 70] width 62 height 17
